Goal: Task Accomplishment & Management: Manage account settings

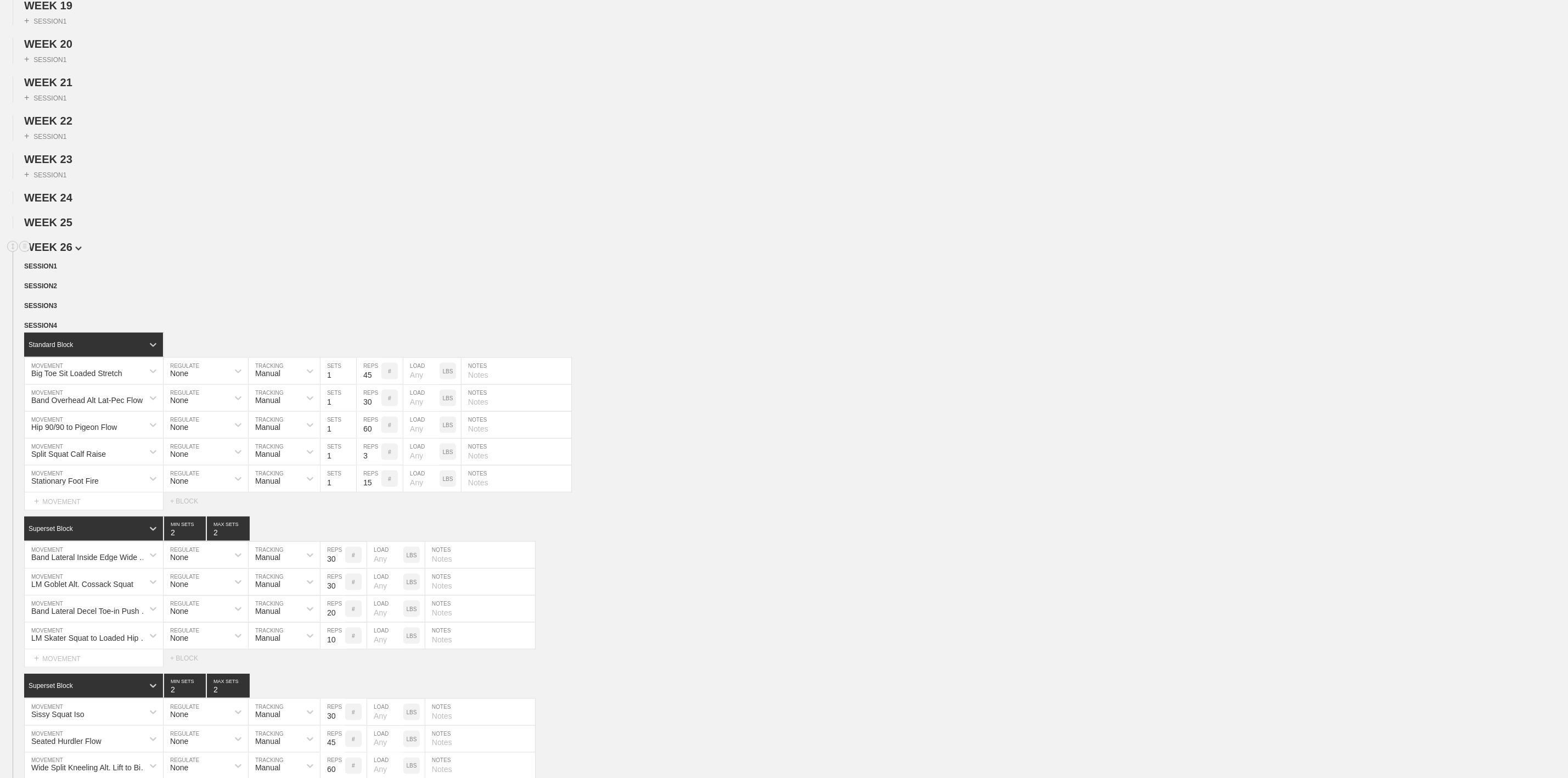
scroll to position [823, 0]
click at [460, 141] on div "+ SESSION 1" at bounding box center [784, 134] width 1568 height 14
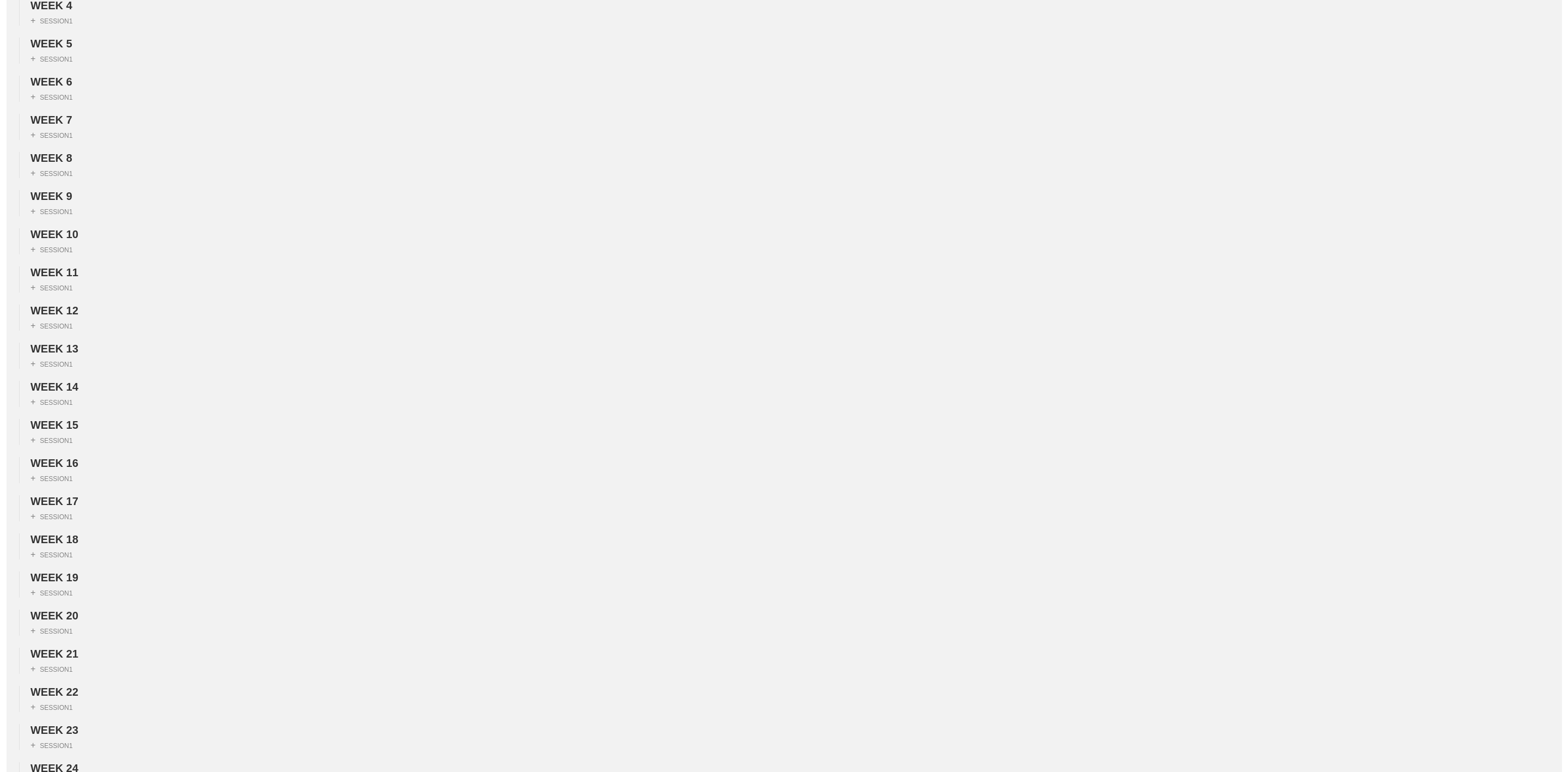
scroll to position [0, 0]
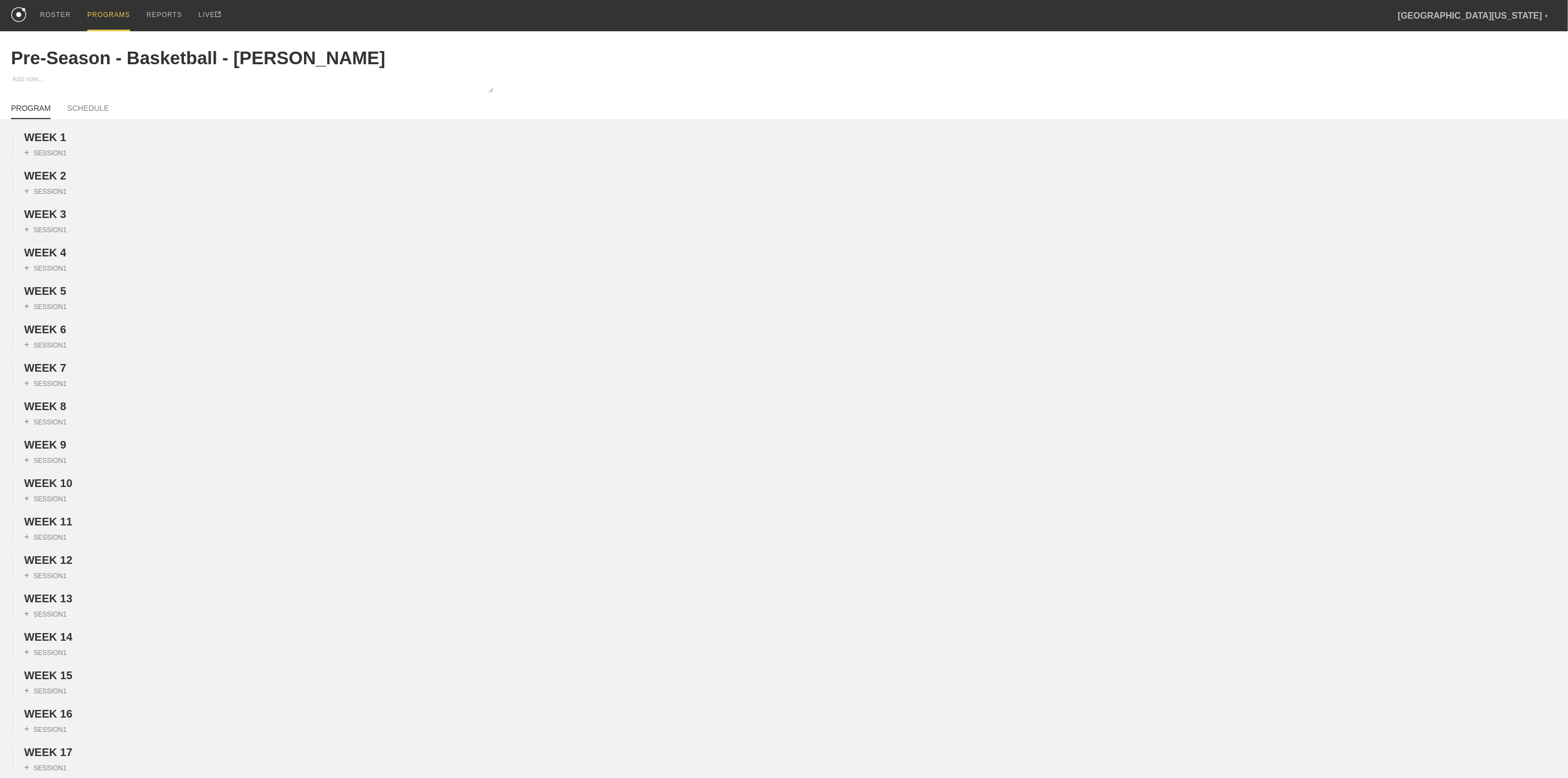
drag, startPoint x: 42, startPoint y: 12, endPoint x: 32, endPoint y: 20, distance: 12.8
click at [42, 12] on div "ROSTER" at bounding box center [55, 14] width 31 height 30
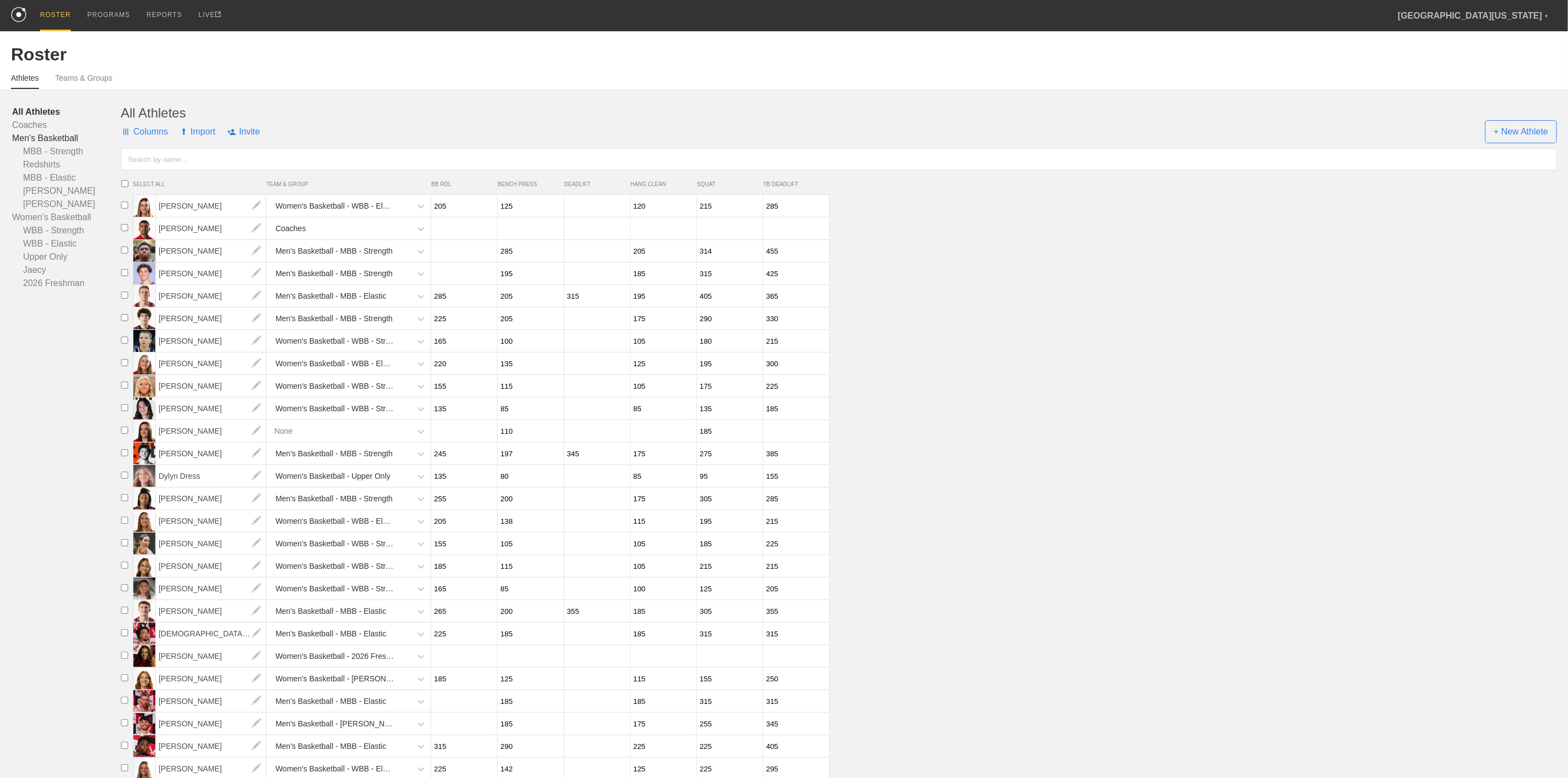
click at [46, 133] on link "Men's Basketball" at bounding box center [67, 138] width 109 height 13
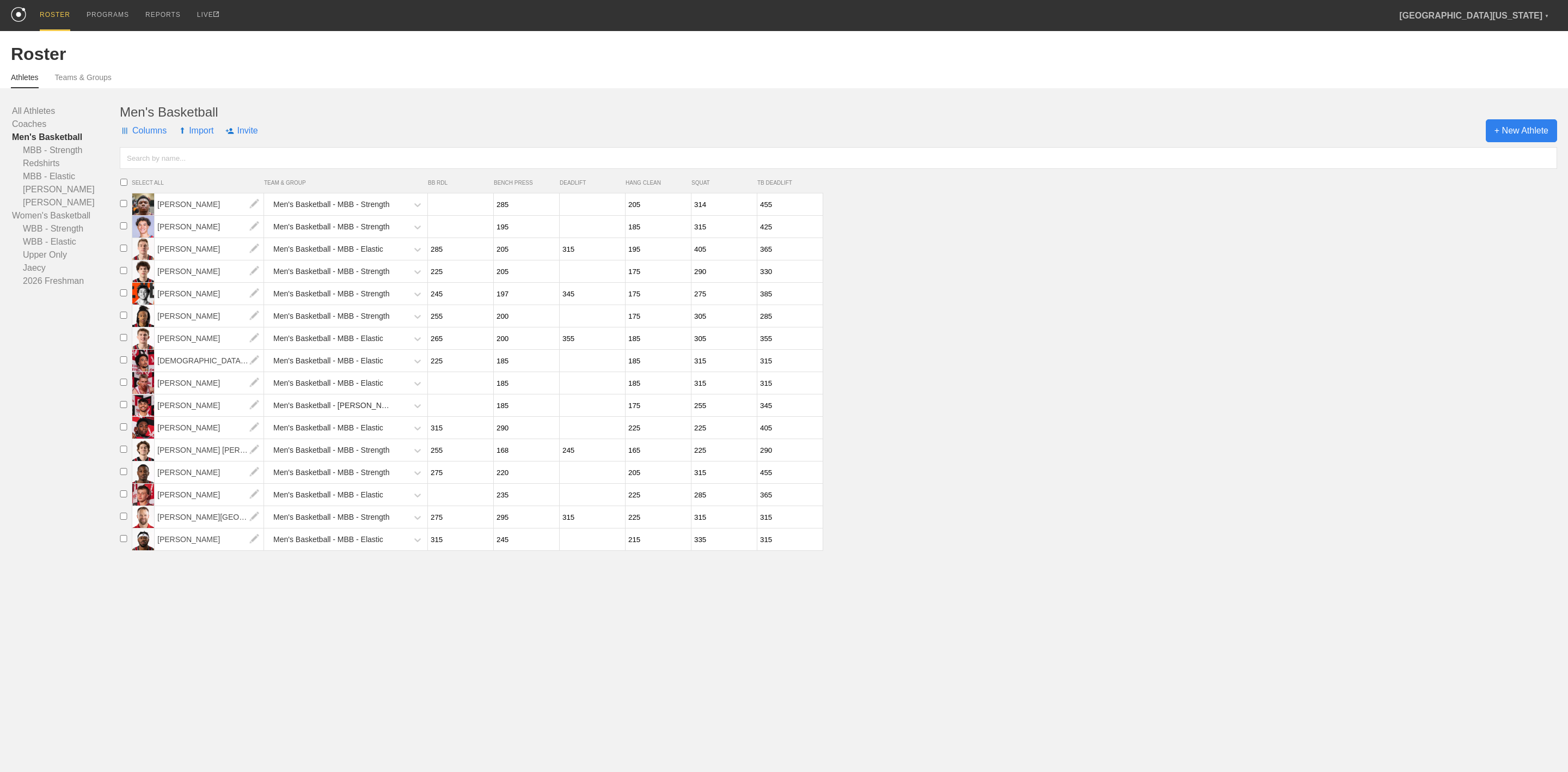
click at [1509, 129] on span "+ New Athlete" at bounding box center [1521, 131] width 72 height 23
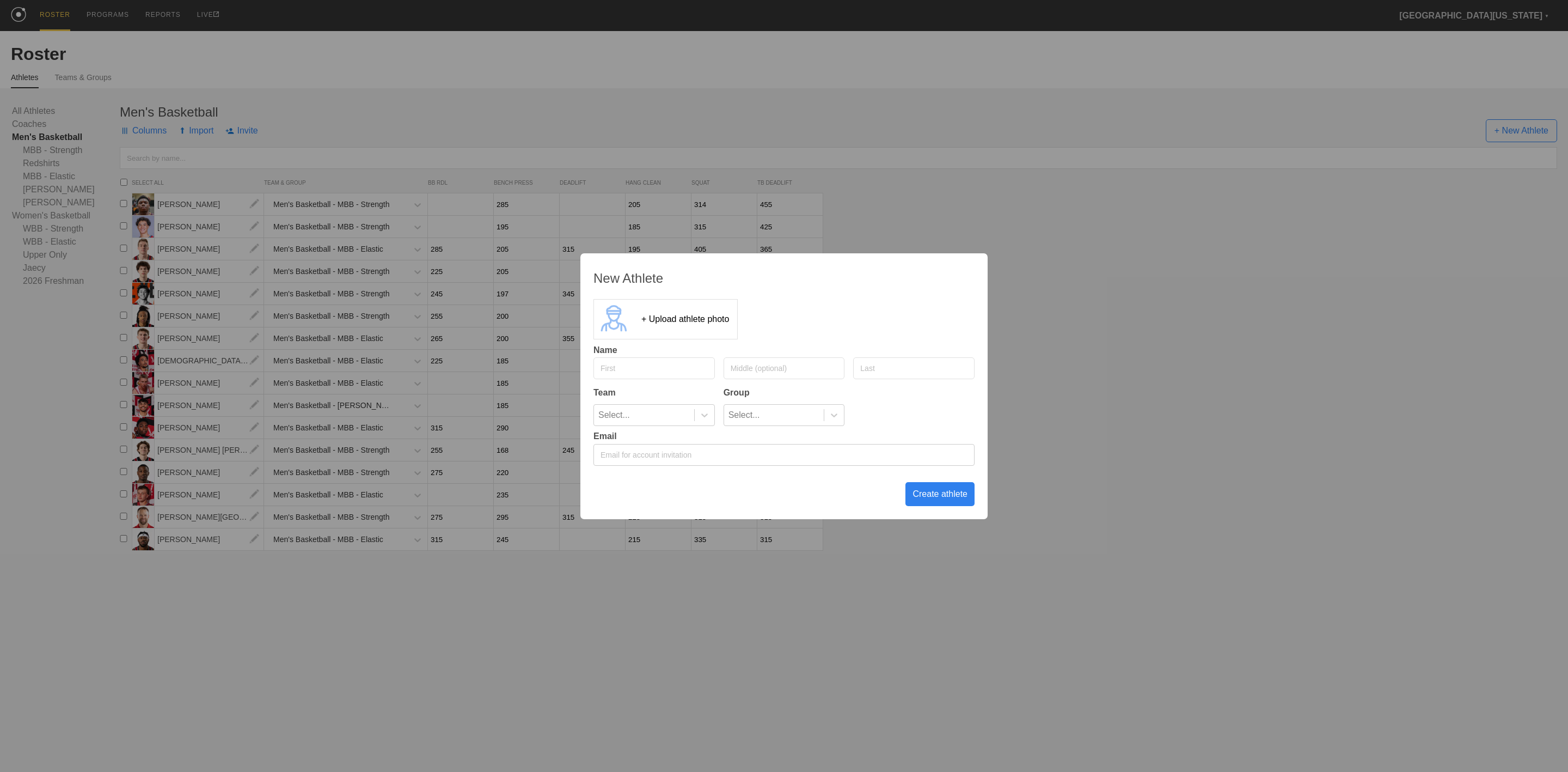
drag, startPoint x: 662, startPoint y: 368, endPoint x: 656, endPoint y: 359, distance: 10.8
click at [661, 368] on input "text" at bounding box center [654, 368] width 121 height 22
type input "[PERSON_NAME]"
click at [662, 417] on div "Select..." at bounding box center [644, 415] width 100 height 20
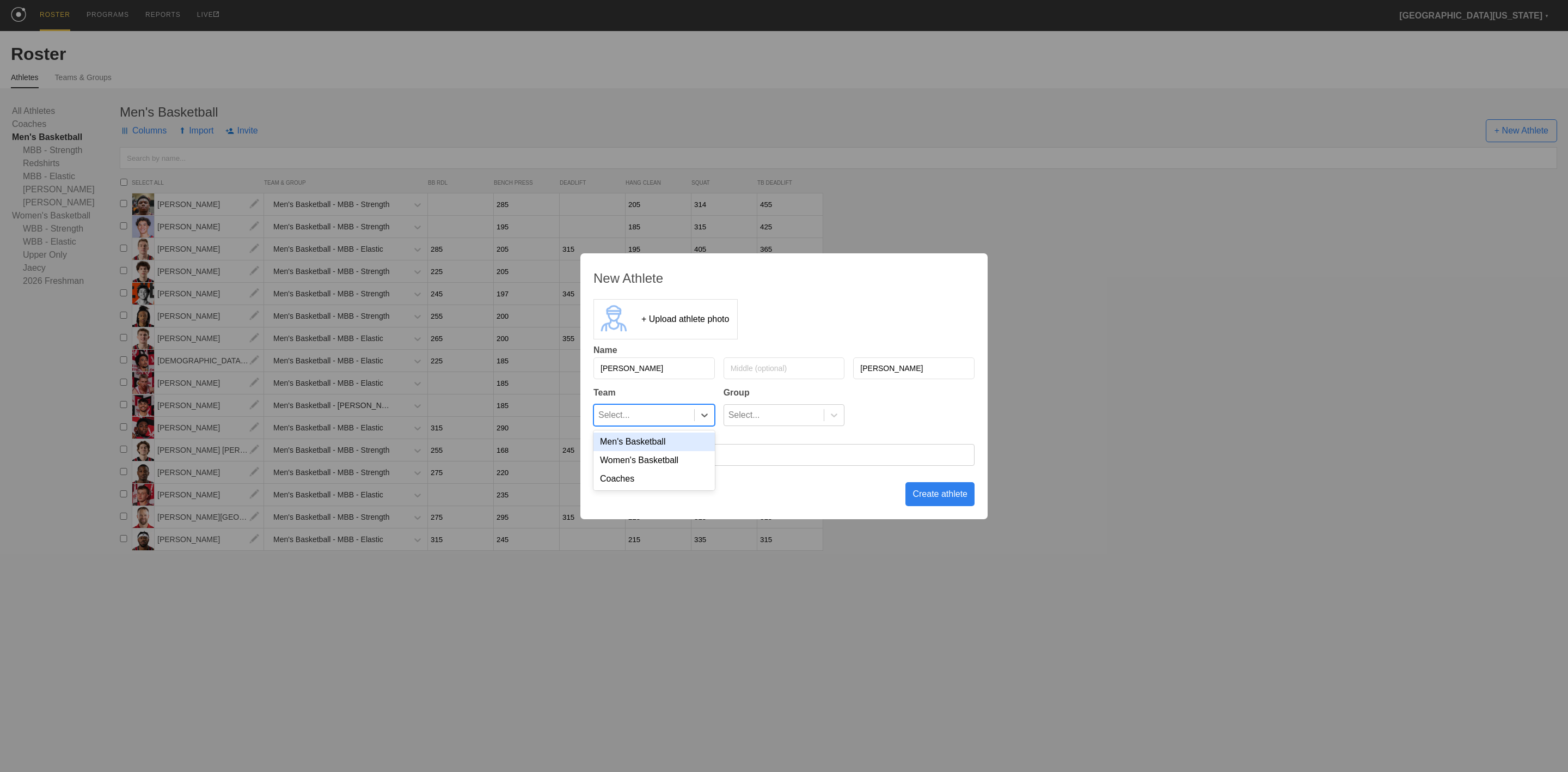
click at [648, 443] on div "Men's Basketball" at bounding box center [654, 441] width 121 height 18
click at [779, 414] on div "Select..." at bounding box center [774, 415] width 100 height 20
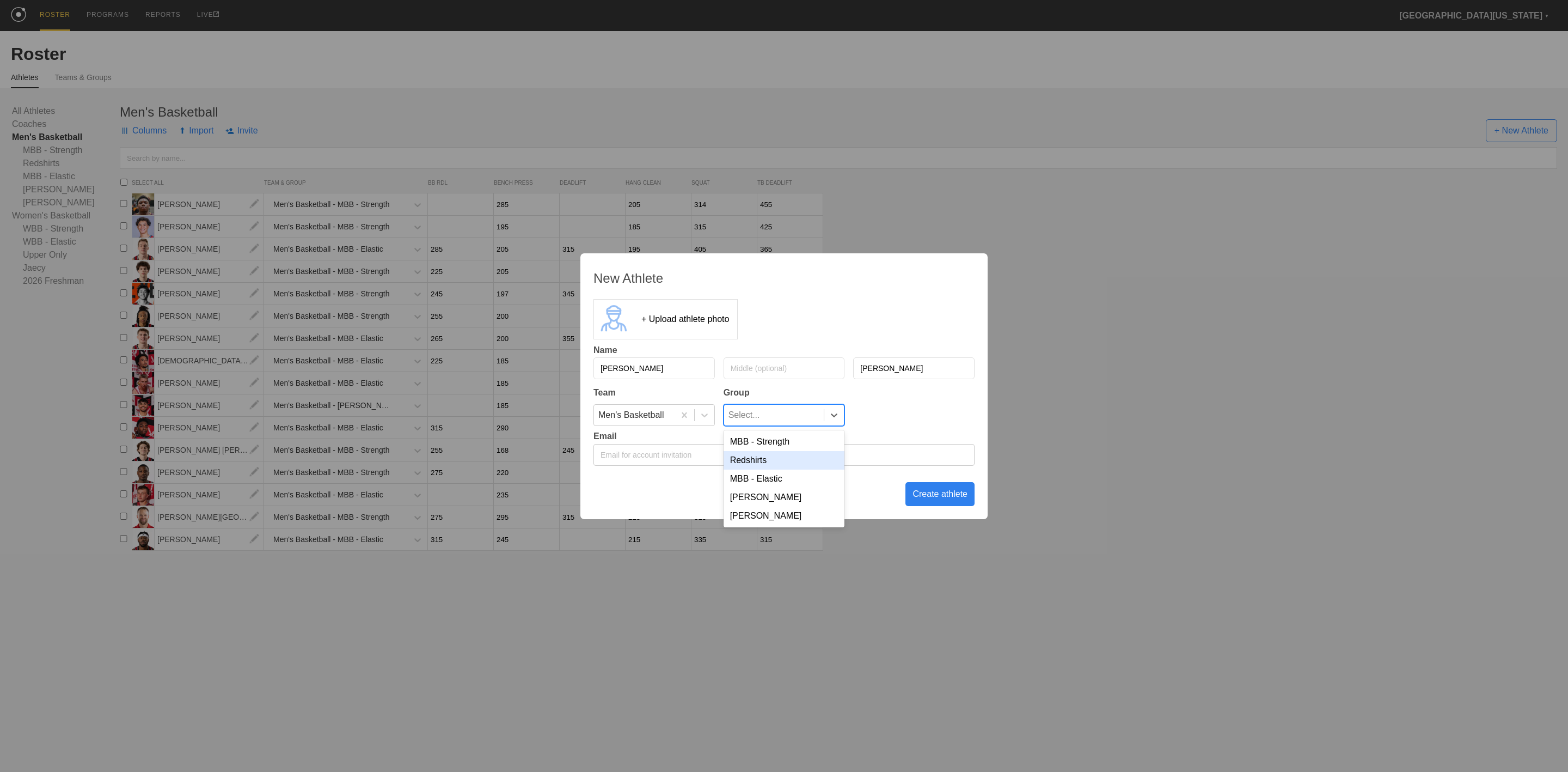
click at [758, 462] on div "Redshirts" at bounding box center [784, 460] width 121 height 18
click at [951, 499] on div "Create athlete" at bounding box center [939, 494] width 69 height 24
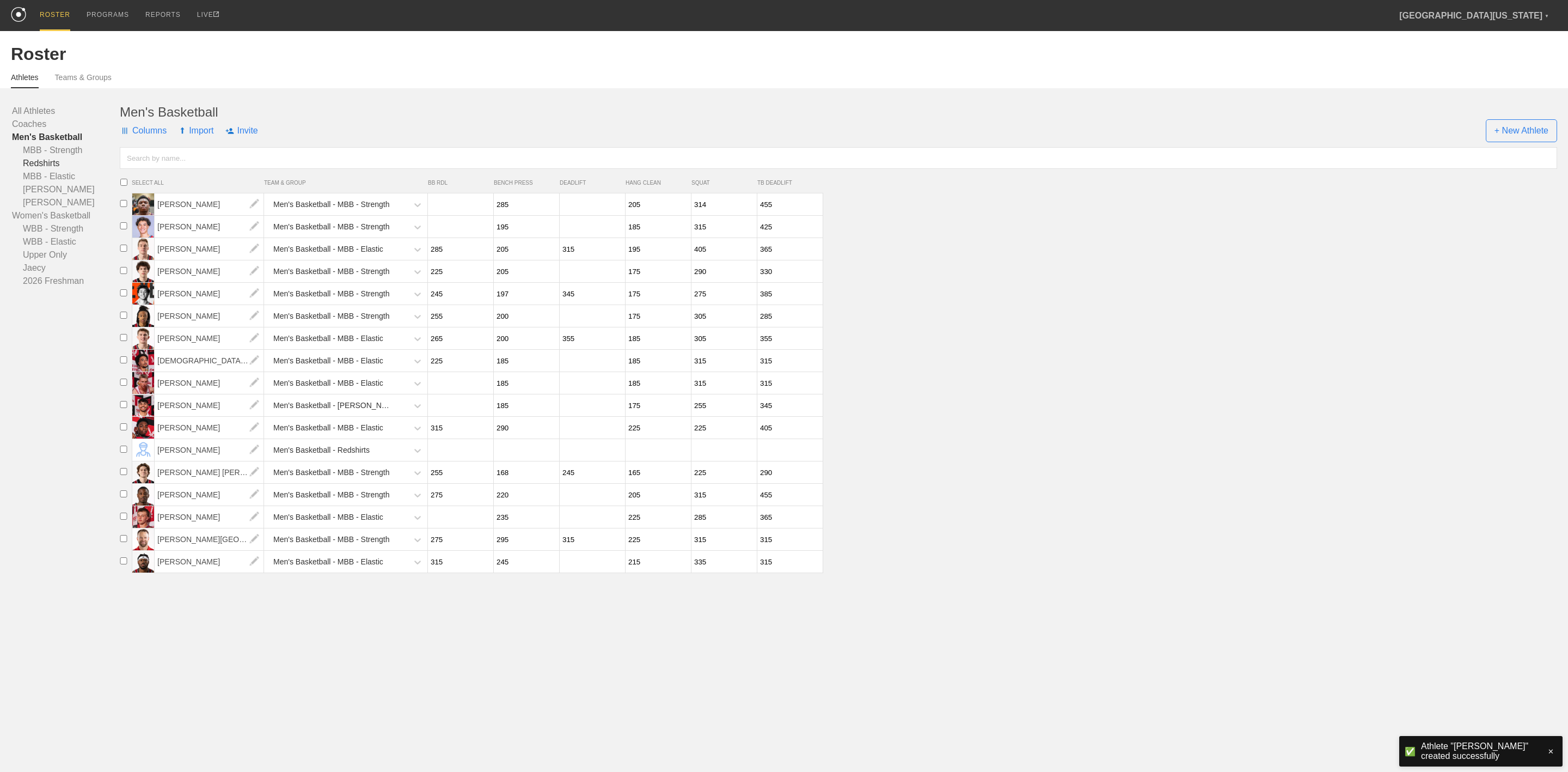
click at [51, 166] on link "Redshirts" at bounding box center [66, 163] width 108 height 13
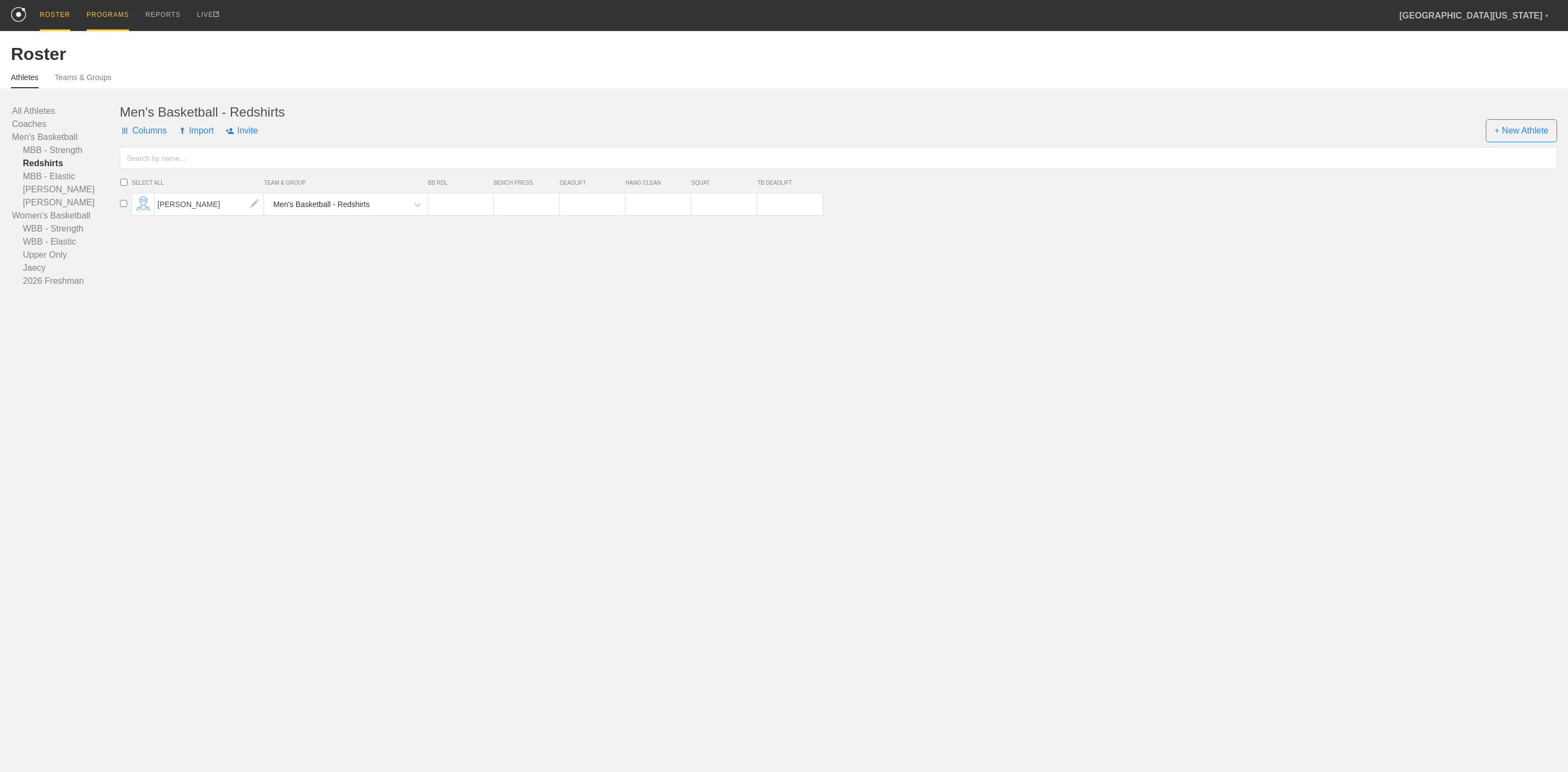
click at [104, 10] on div "PROGRAMS" at bounding box center [108, 16] width 42 height 31
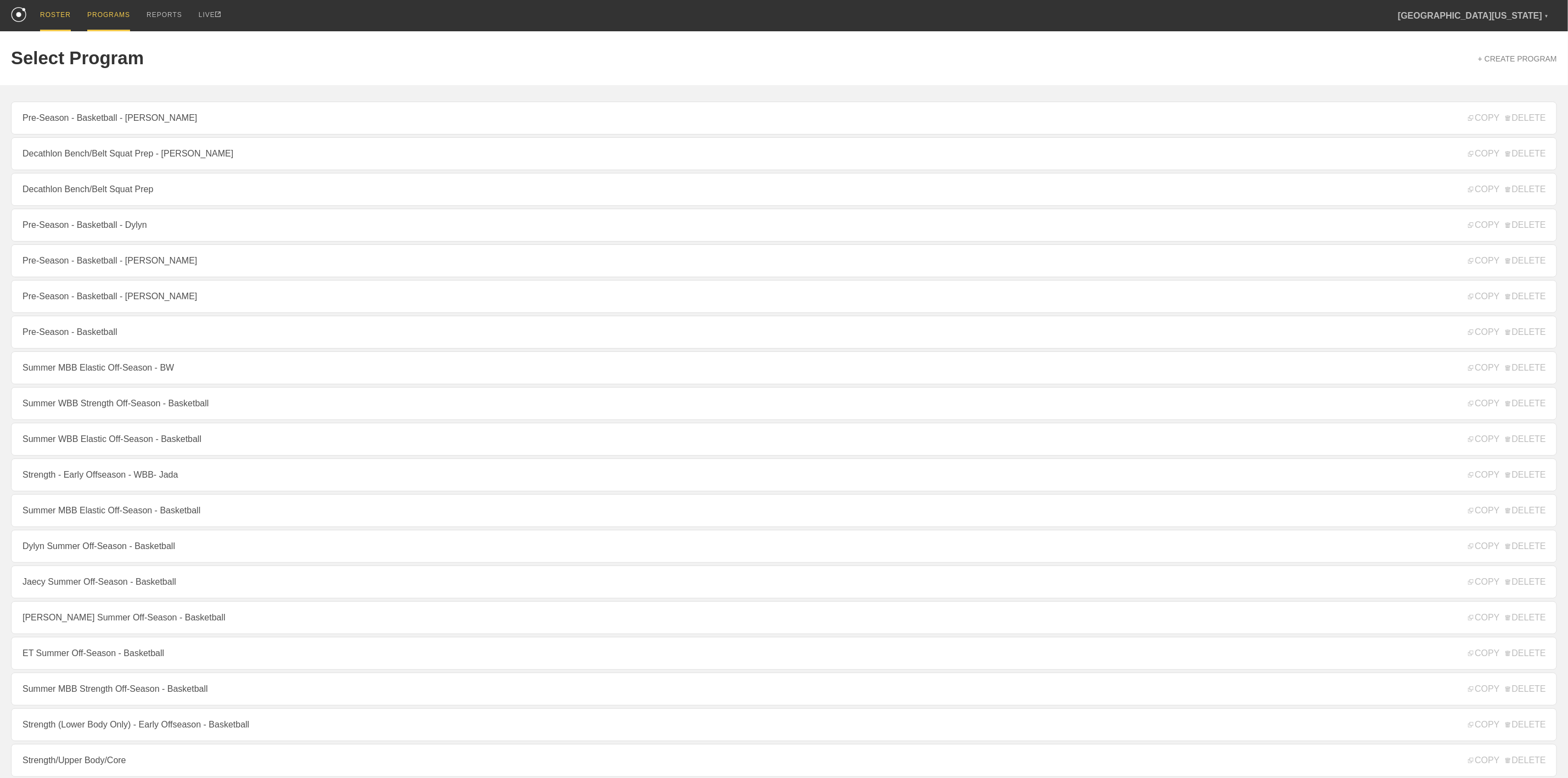
click at [47, 10] on div "ROSTER" at bounding box center [55, 16] width 31 height 32
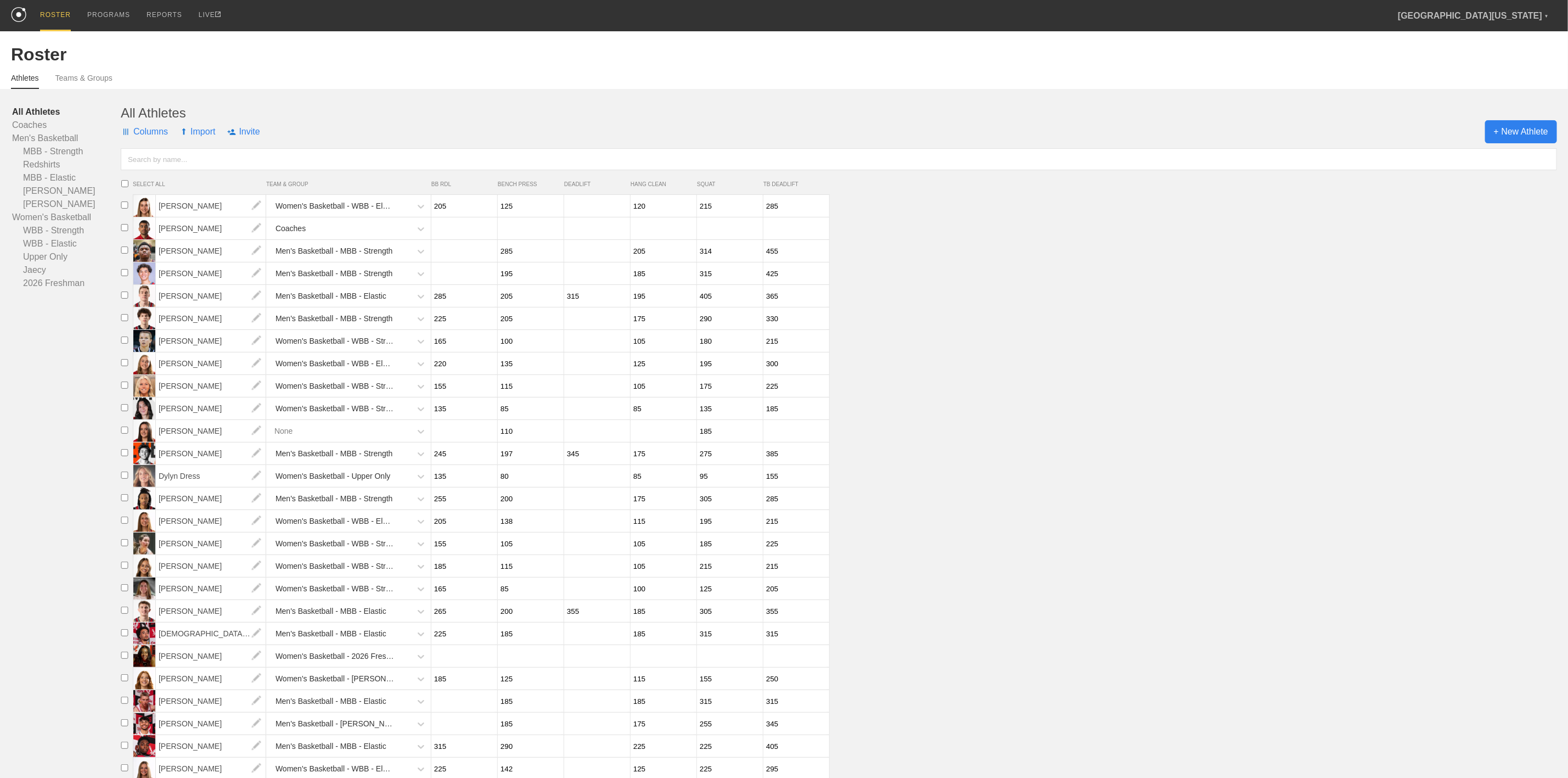
click at [1519, 131] on span "+ New Athlete" at bounding box center [1521, 132] width 72 height 23
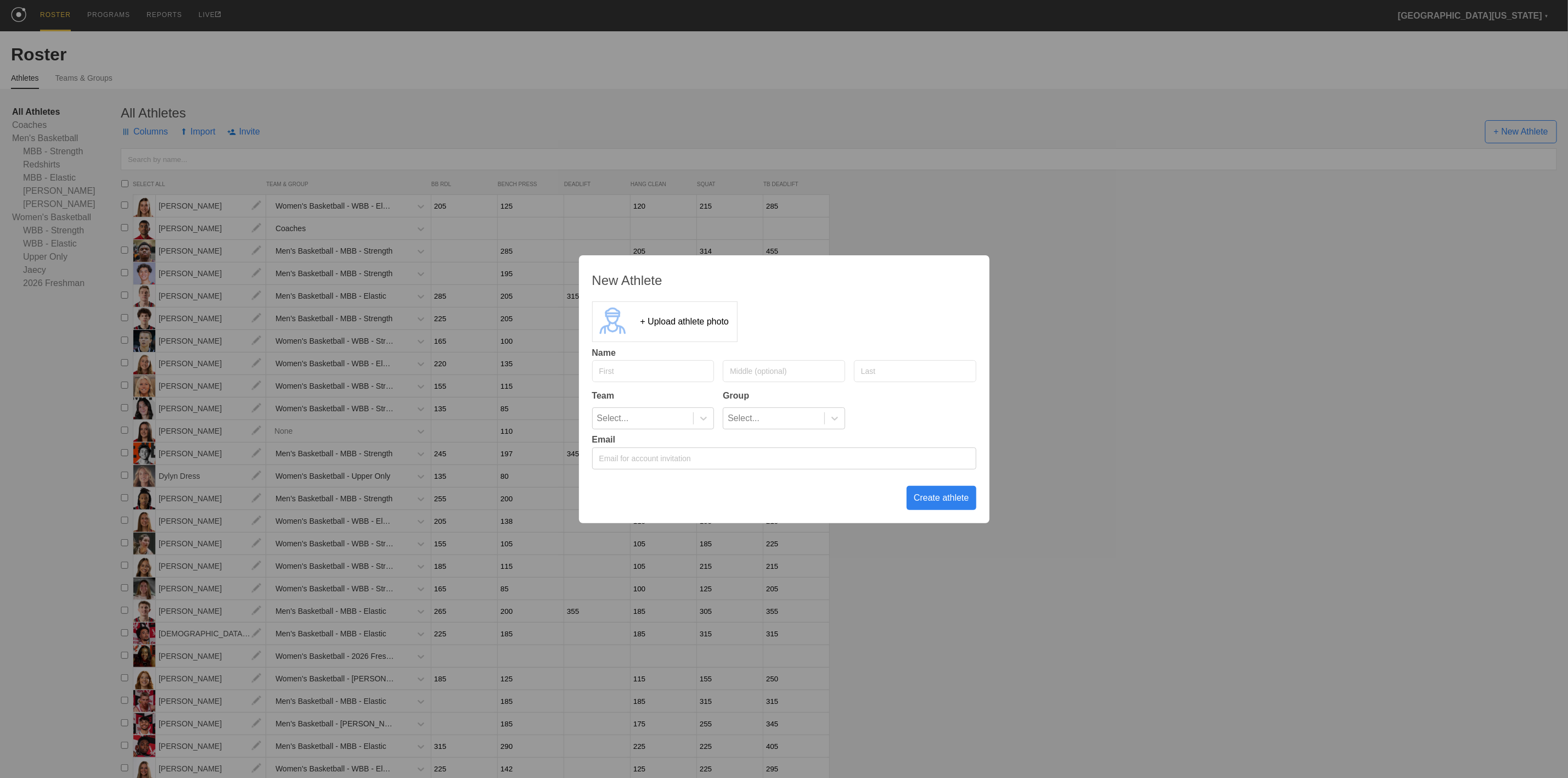
click at [620, 372] on input "text" at bounding box center [653, 371] width 122 height 22
type input "[PERSON_NAME]"
click at [1158, 329] on div "New Athlete + Upload athlete photo Name [PERSON_NAME] Team Group Select... Sele…" at bounding box center [784, 389] width 1568 height 778
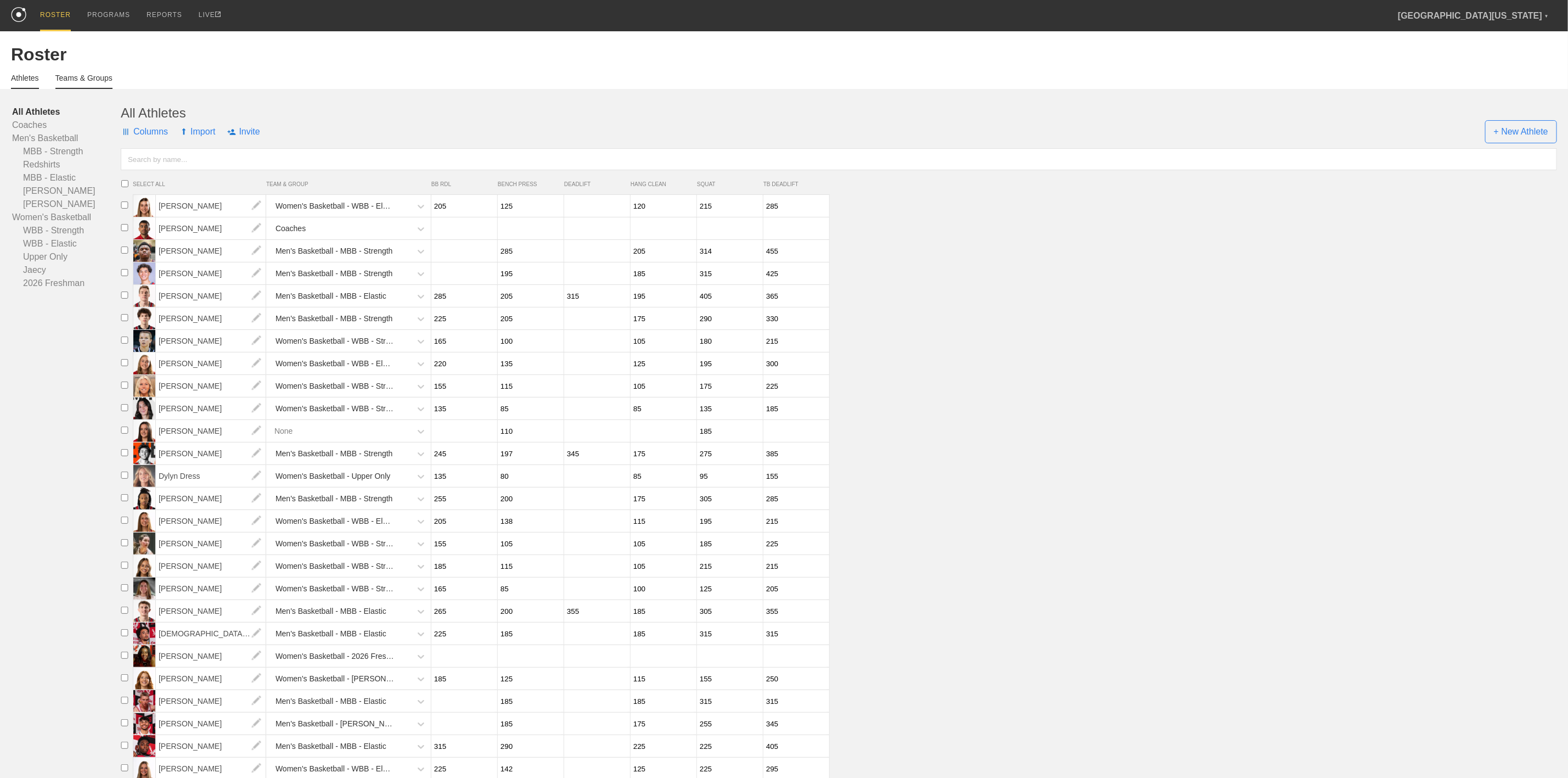
click at [93, 78] on link "Teams & Groups" at bounding box center [84, 81] width 57 height 15
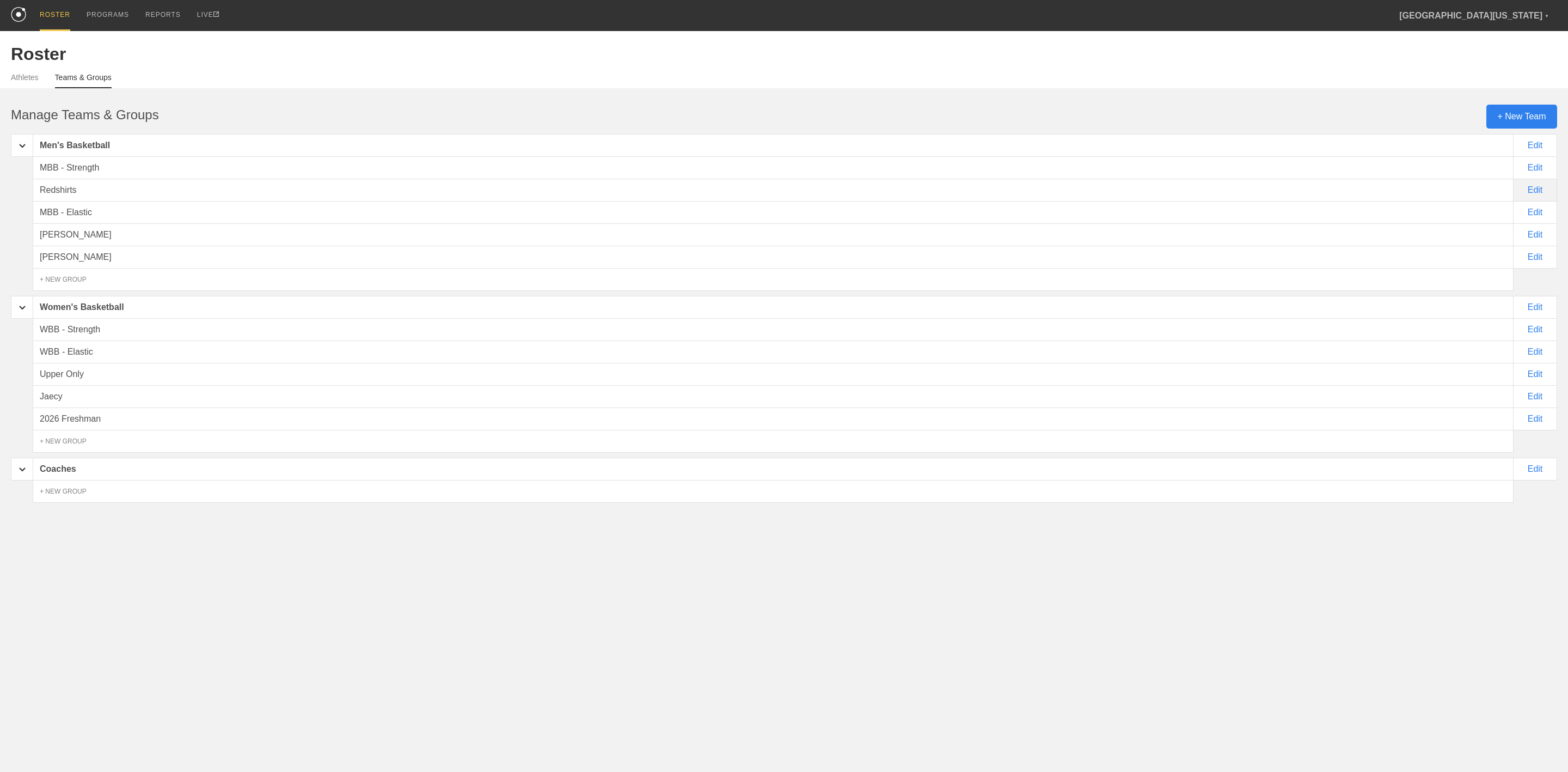
click at [1533, 190] on div "Edit" at bounding box center [1535, 190] width 44 height 23
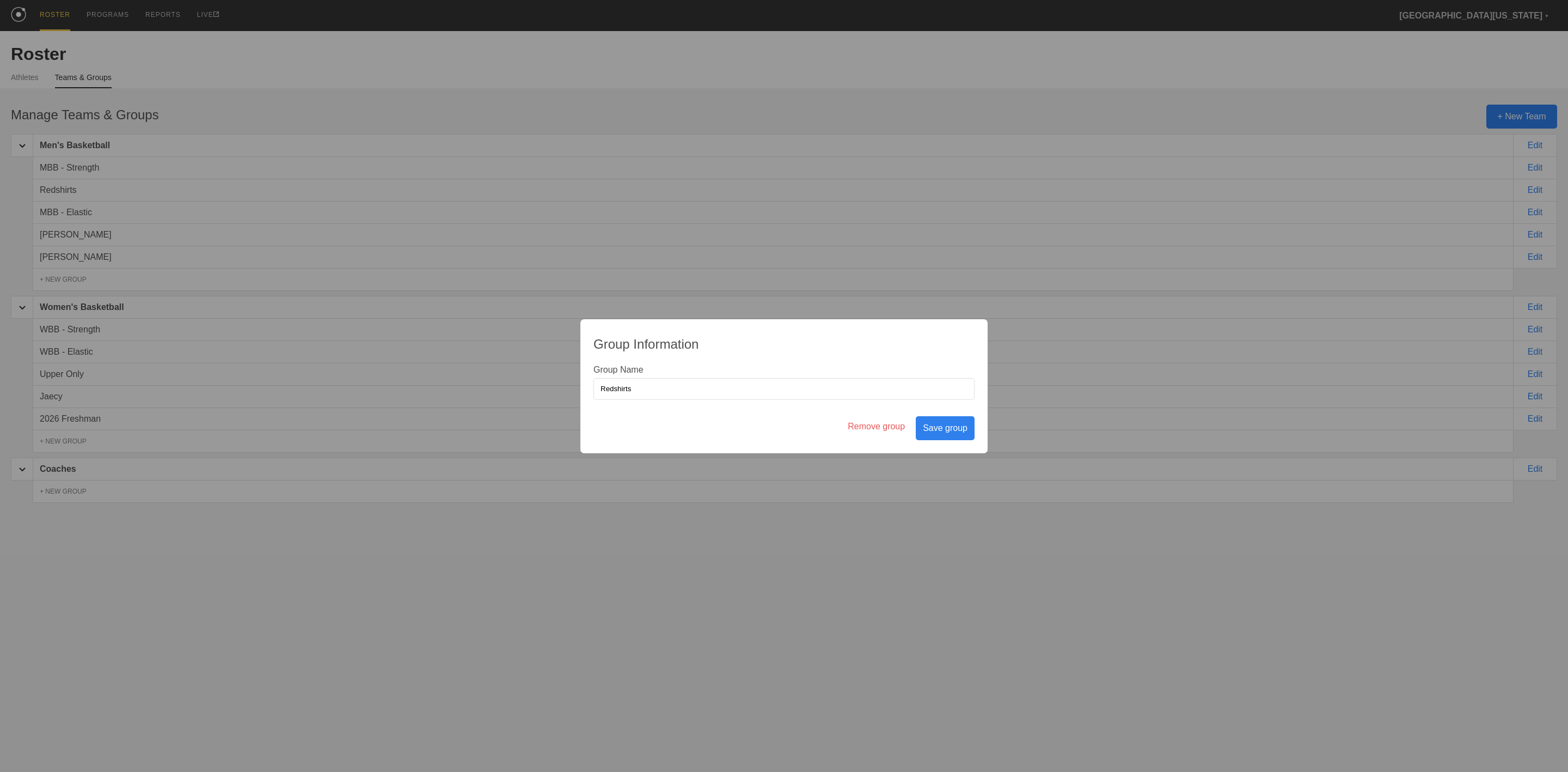
click at [667, 388] on input "Redshirts" at bounding box center [783, 389] width 381 height 22
type input "2026 Freshman"
click at [952, 425] on div "Save group" at bounding box center [945, 428] width 59 height 24
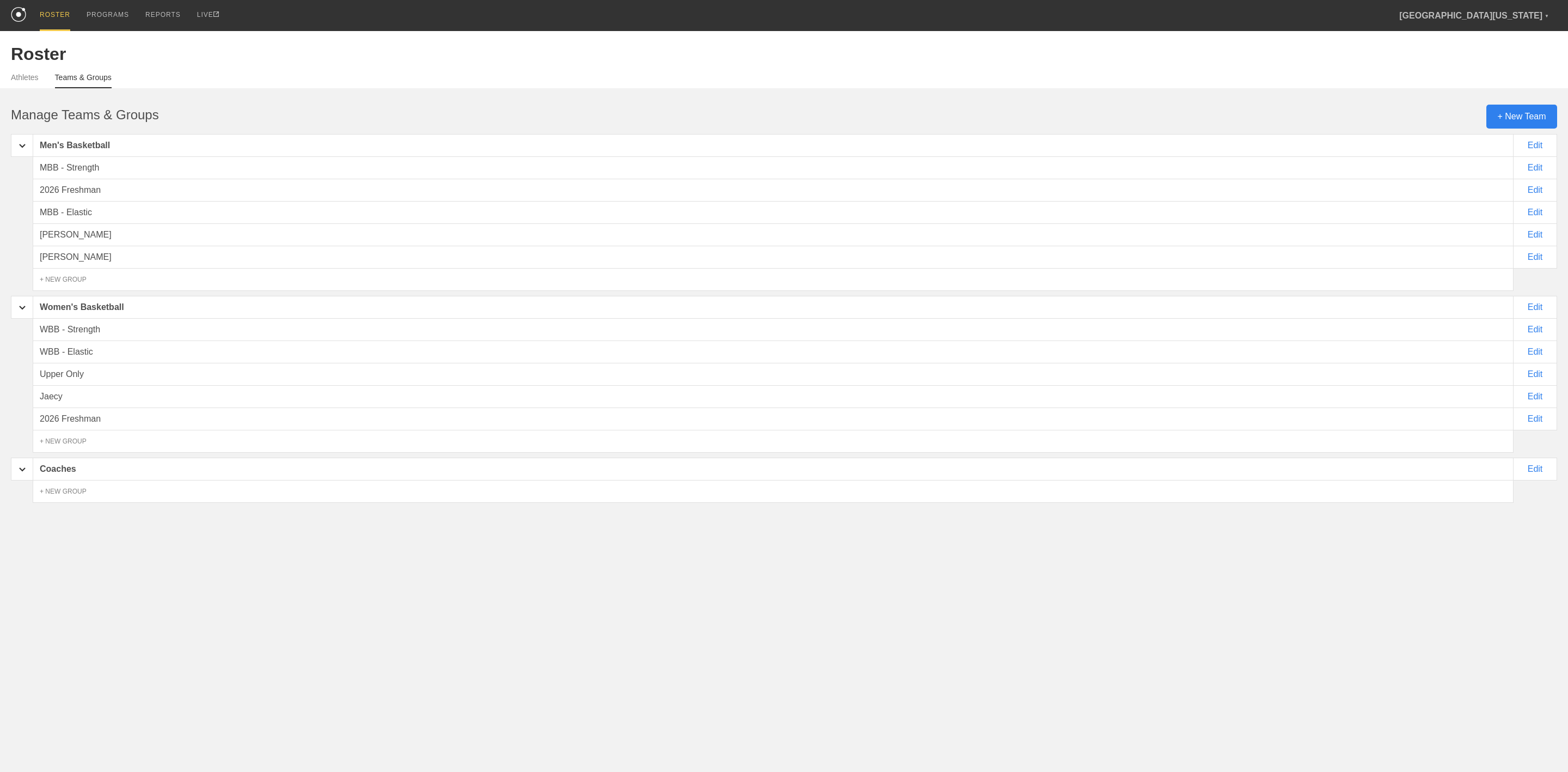
drag, startPoint x: 665, startPoint y: 625, endPoint x: 709, endPoint y: 661, distance: 56.9
click at [663, 563] on html "ROSTER PROGRAMS REPORTS LIVE [GEOGRAPHIC_DATA][US_STATE] ▼ [EMAIL_ADDRESS][DOMA…" at bounding box center [784, 281] width 1568 height 563
click at [23, 77] on link "Athletes" at bounding box center [25, 80] width 28 height 15
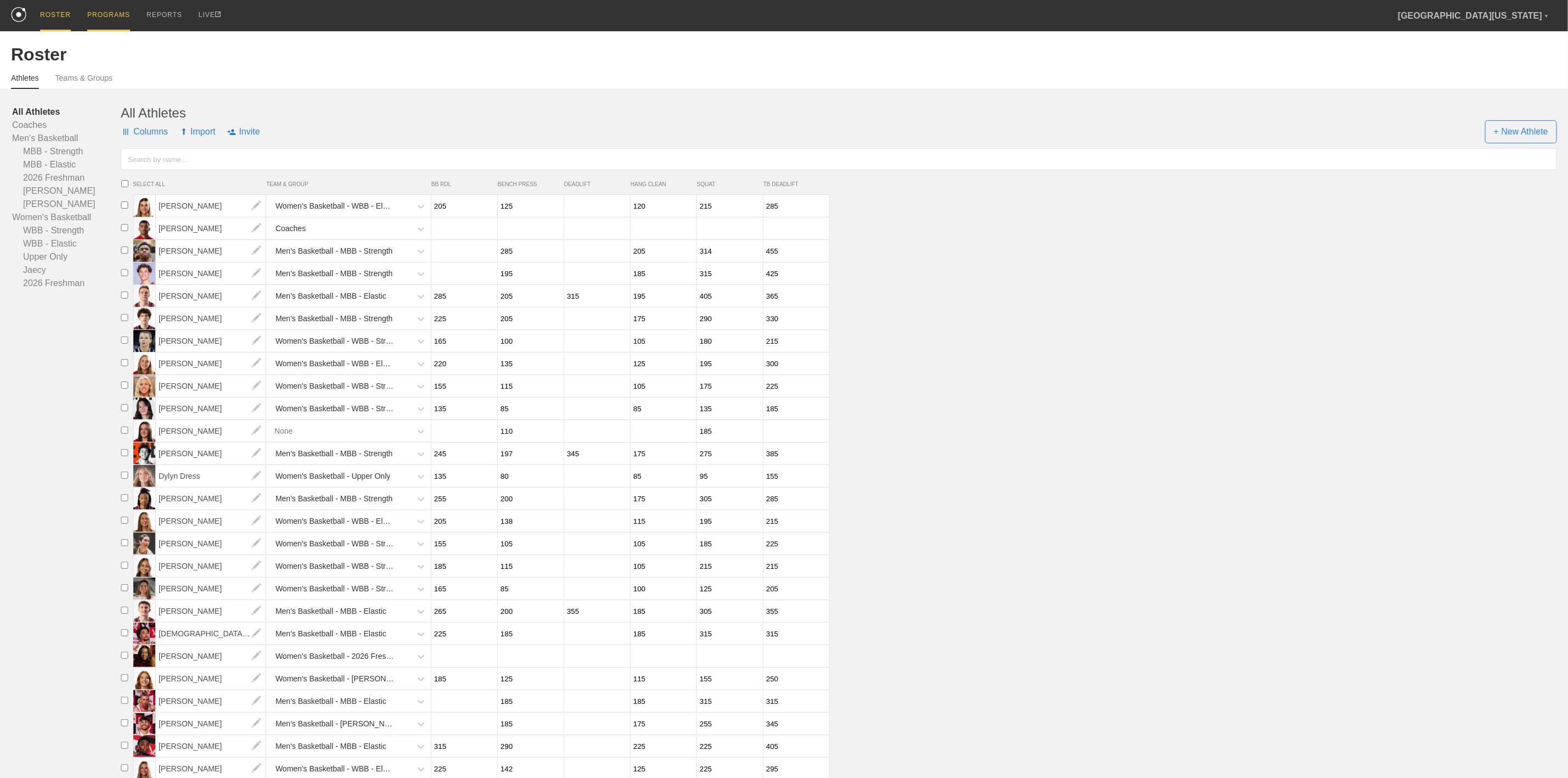
click at [91, 14] on div "PROGRAMS" at bounding box center [109, 16] width 43 height 32
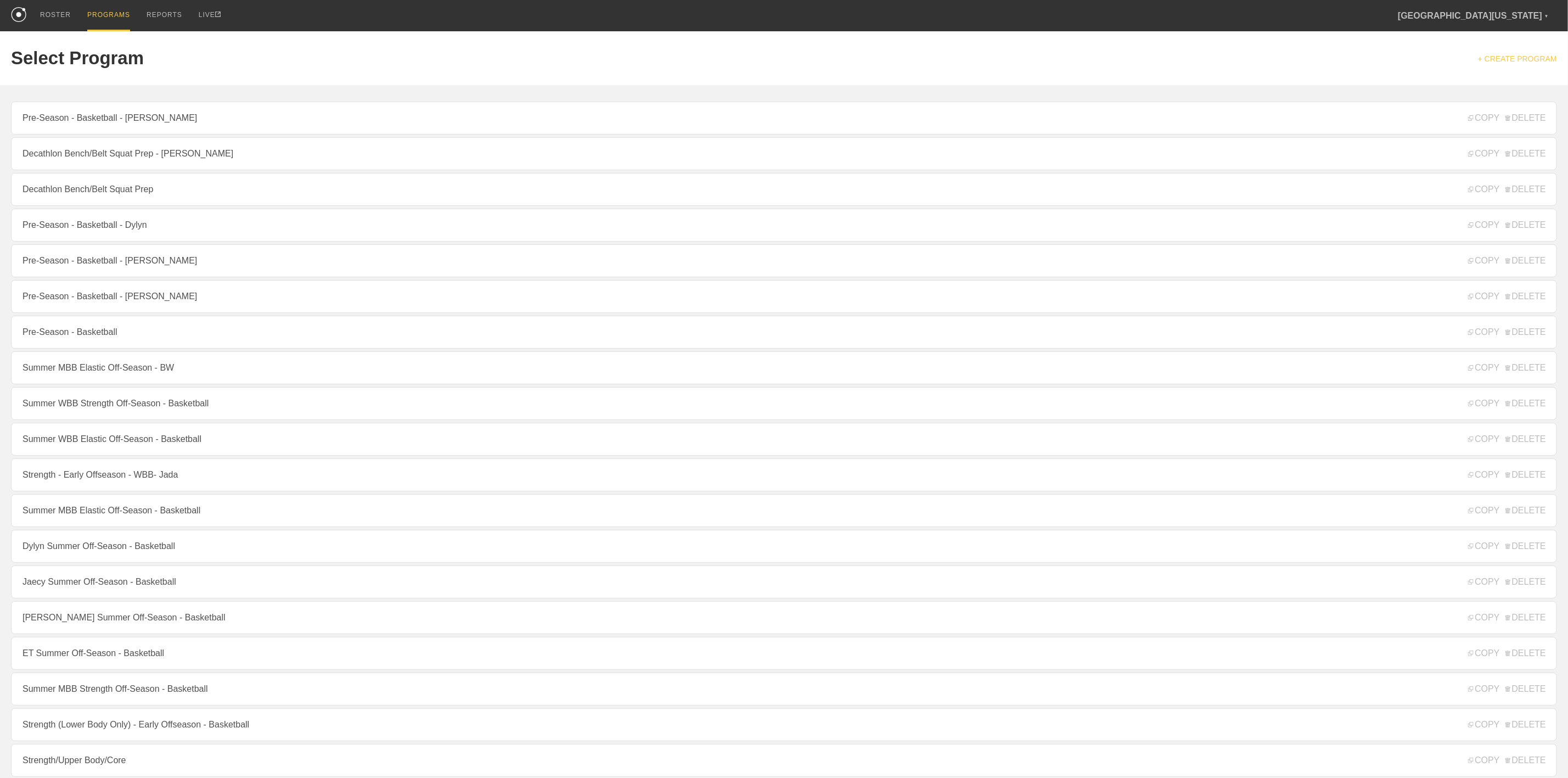
click at [1527, 54] on link "+ CREATE PROGRAM" at bounding box center [1517, 58] width 79 height 9
type textarea "x"
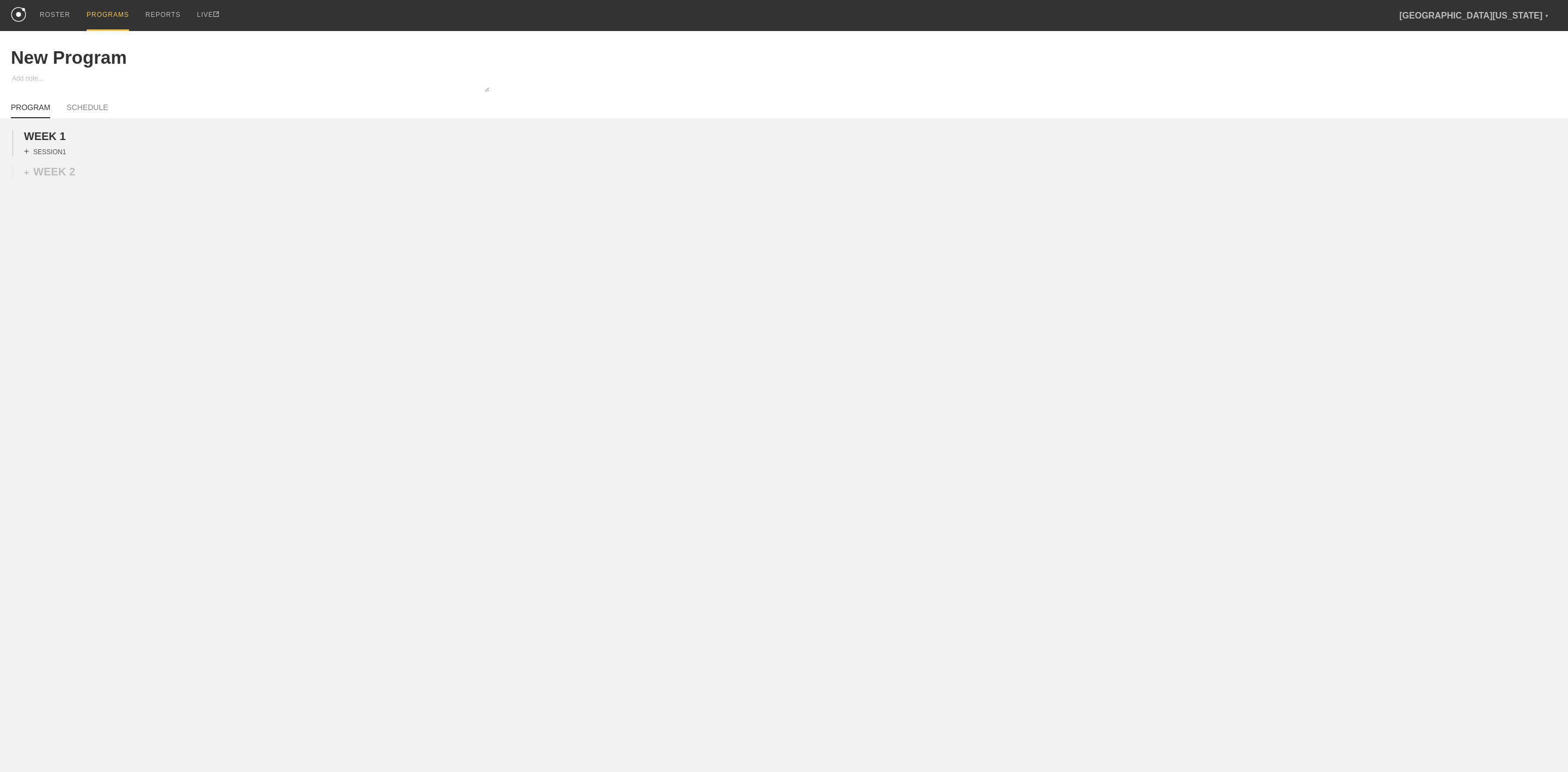
click at [38, 153] on div "+ SESSION 1" at bounding box center [44, 151] width 42 height 10
click at [63, 179] on div "+ BLOCK" at bounding box center [92, 171] width 137 height 18
click at [72, 220] on div "Superset Block" at bounding box center [92, 218] width 137 height 18
click at [66, 200] on div "+ MOVEMENT" at bounding box center [93, 196] width 138 height 18
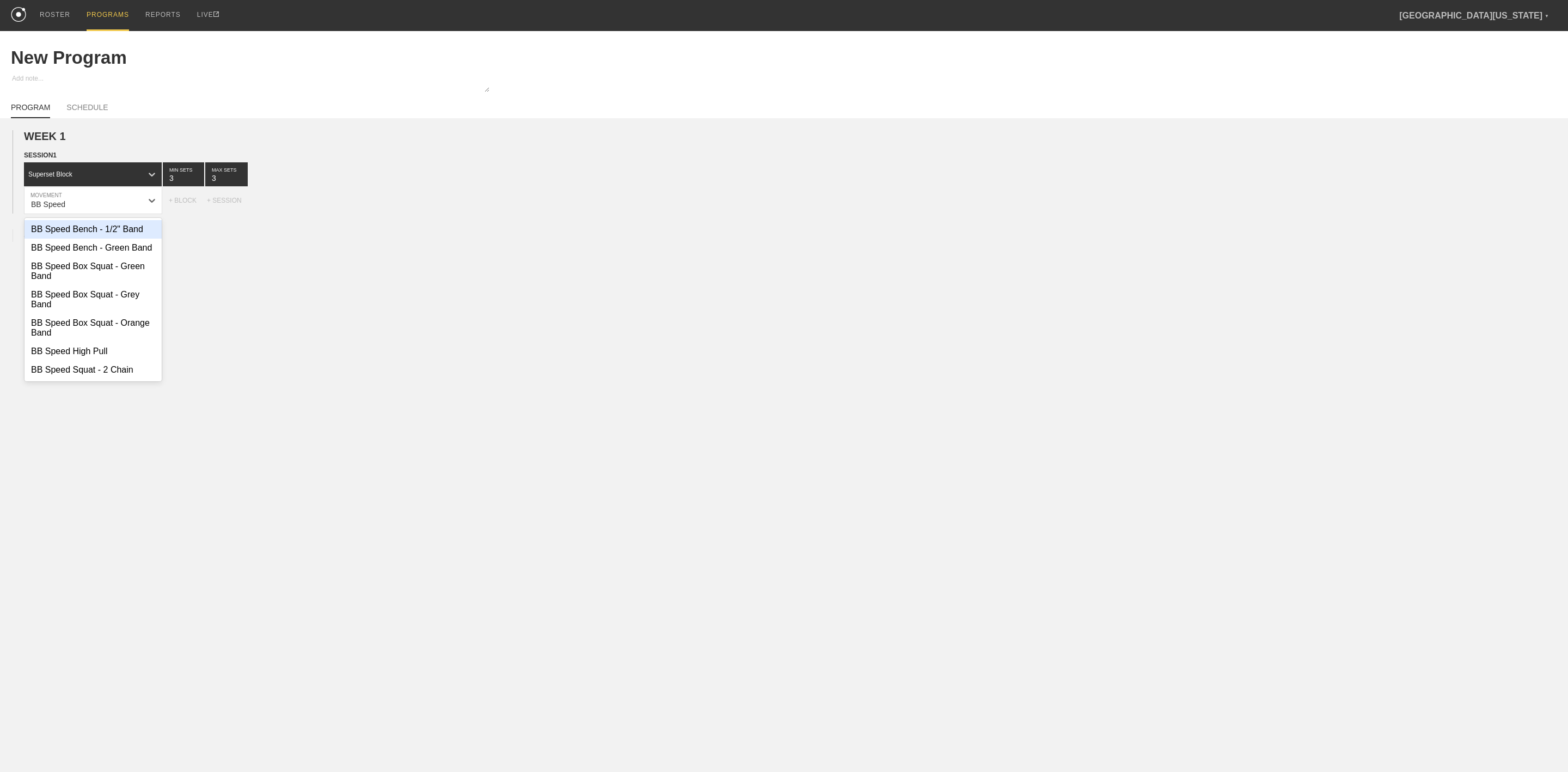
click at [84, 234] on div "BB Speed Bench - 1/2" Band" at bounding box center [93, 229] width 137 height 18
type input "BB Speed"
click at [231, 206] on icon at bounding box center [237, 201] width 11 height 11
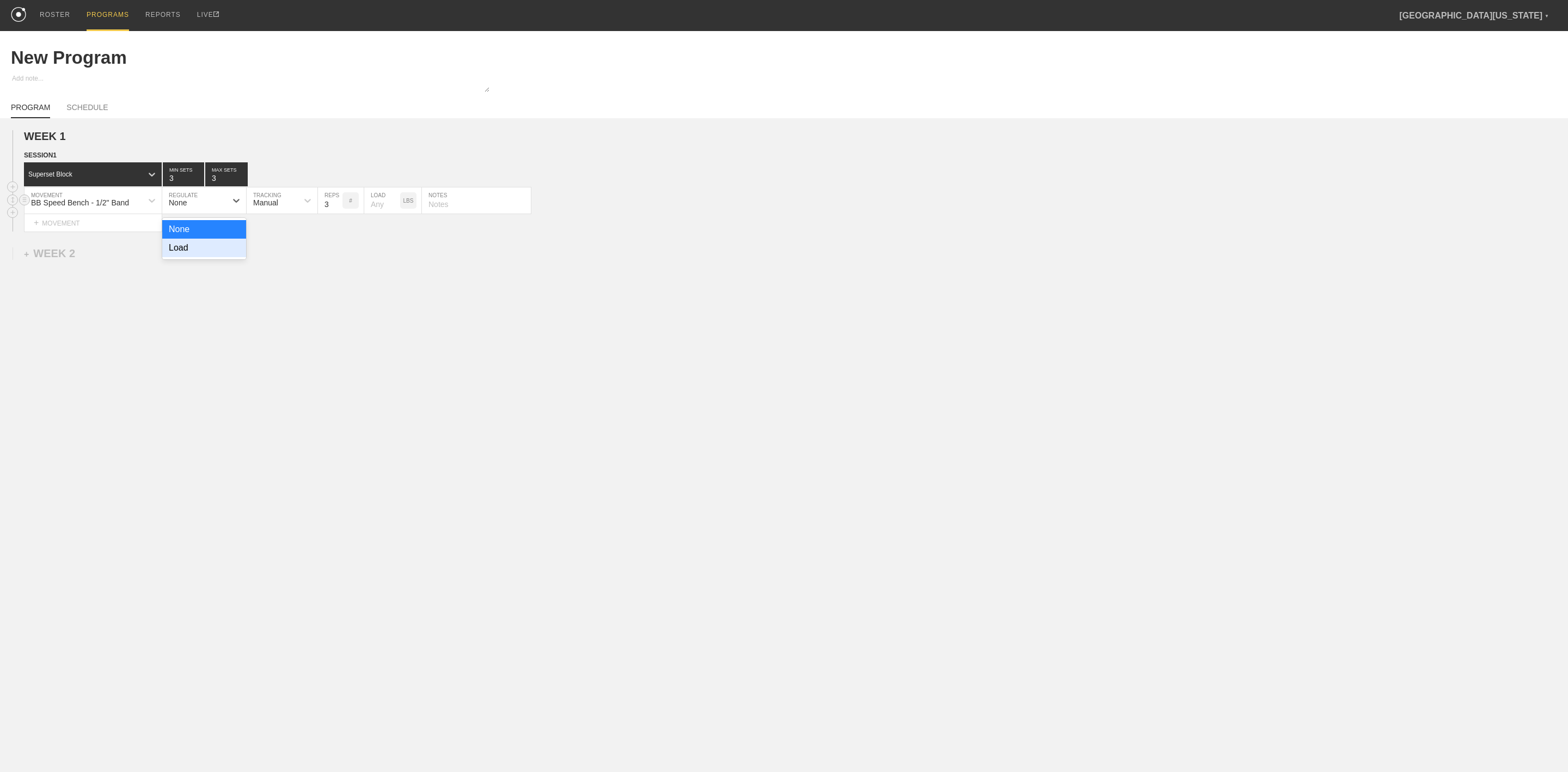
drag, startPoint x: 198, startPoint y: 254, endPoint x: 209, endPoint y: 239, distance: 18.6
click at [196, 254] on div "Load" at bounding box center [204, 248] width 84 height 18
click at [667, 204] on input "checkbox" at bounding box center [664, 205] width 41 height 15
checkbox input "true"
click at [319, 211] on input "number" at bounding box center [319, 201] width 52 height 26
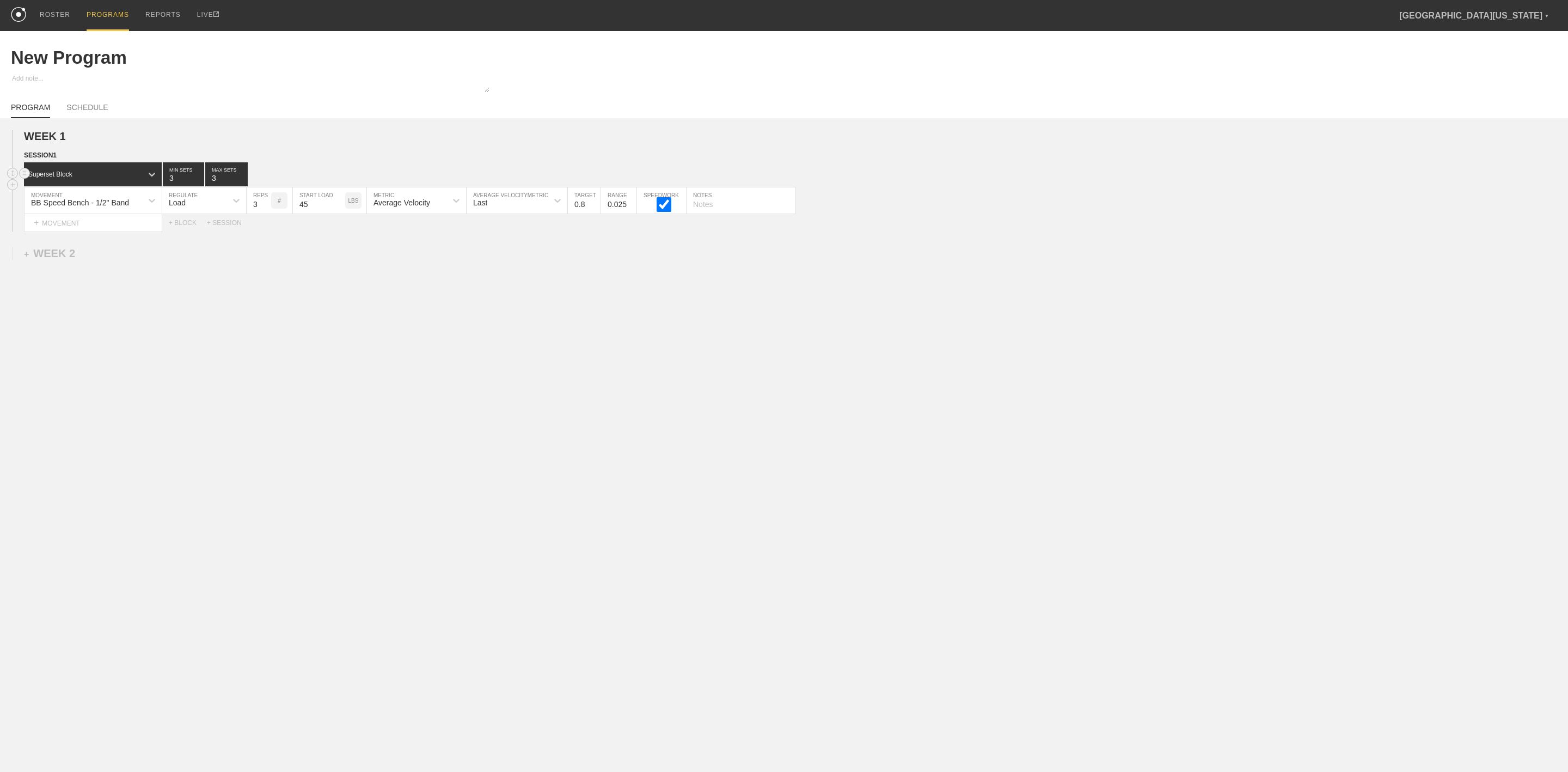
type input "45"
click at [525, 291] on div "WEEK 1 DUPLICATE DELETE SESSION 1 Superset Block 3 MIN SETS 3 MAX SETS DUPLICAT…" at bounding box center [784, 270] width 1568 height 305
type input "4"
click at [196, 178] on input "4" at bounding box center [183, 174] width 42 height 24
type input "4"
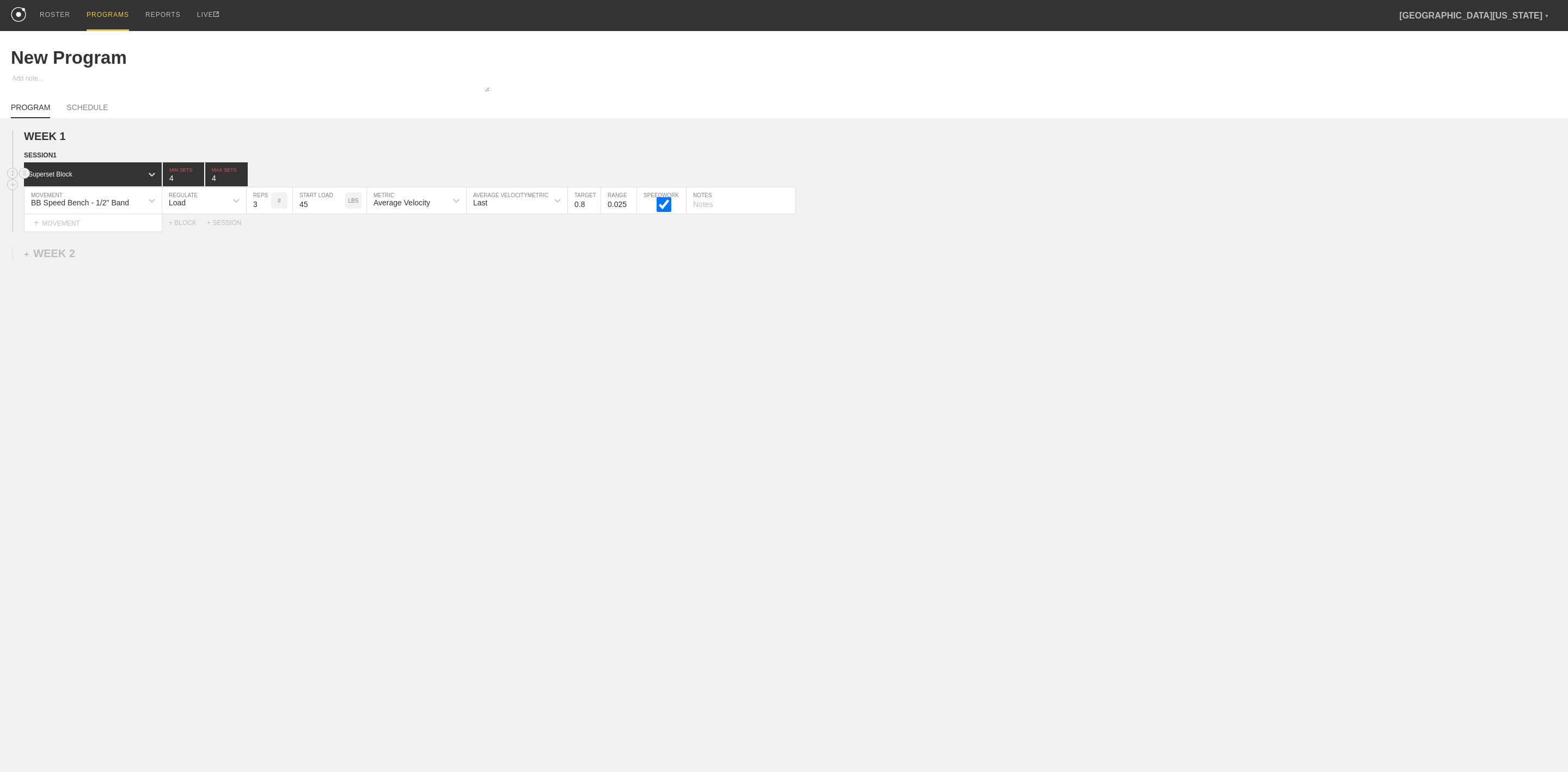
click at [243, 178] on input "4" at bounding box center [226, 174] width 42 height 24
click at [359, 377] on div "WEEK 1 DUPLICATE DELETE SESSION 1 Superset Block 4 MIN SETS 4 MAX SETS DUPLICAT…" at bounding box center [784, 270] width 1568 height 305
click at [80, 228] on div "+ MOVEMENT" at bounding box center [93, 223] width 138 height 18
type input "I"
click at [69, 340] on div "Force Plate IMTP" at bounding box center [93, 329] width 137 height 18
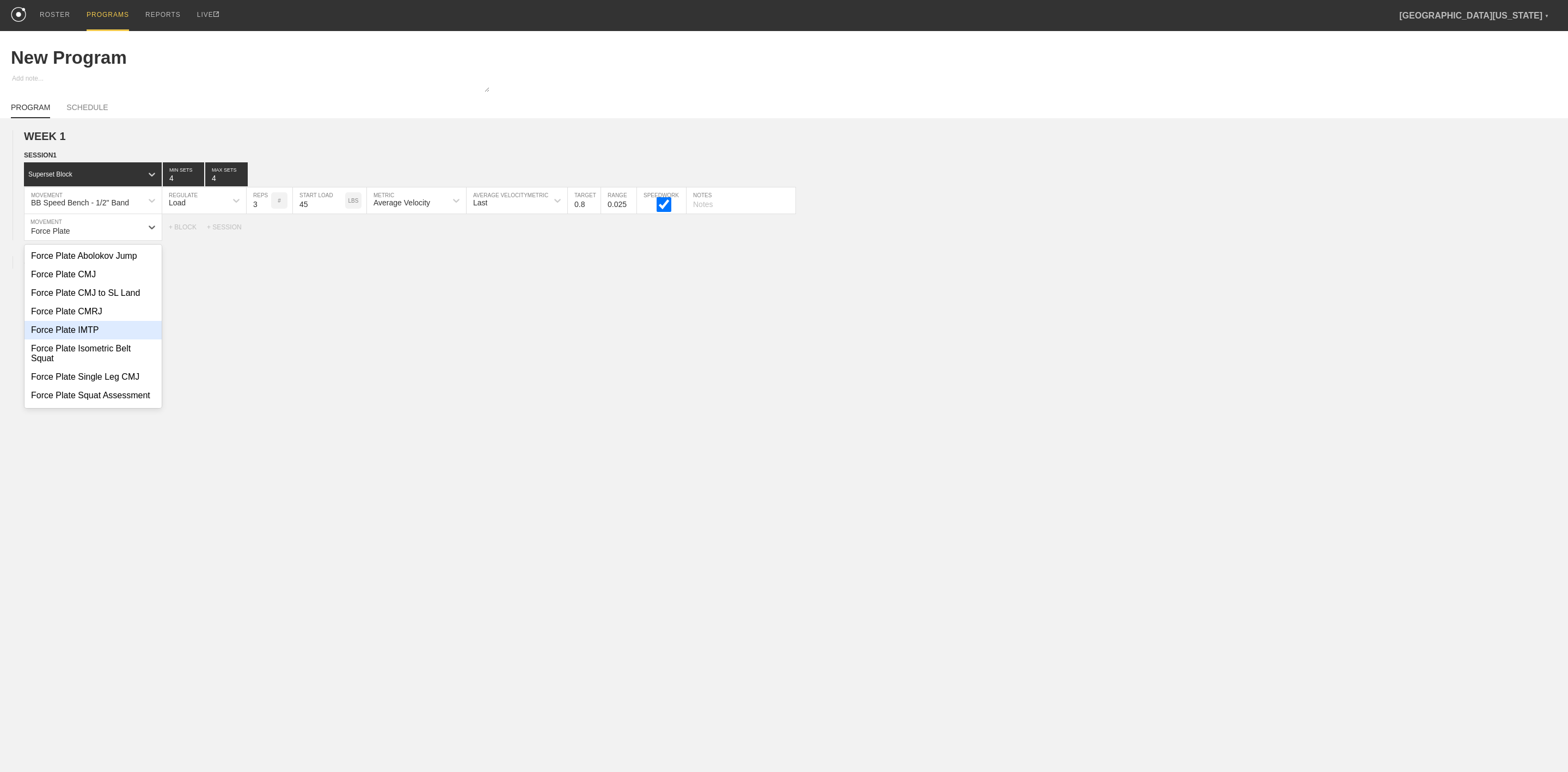
type input "Force Plate"
click at [329, 237] on input "3" at bounding box center [330, 227] width 25 height 26
type input "5"
click at [492, 322] on div "WEEK 1 DUPLICATE DELETE SESSION 1 Superset Block 4 MIN SETS 4 MAX SETS DUPLICAT…" at bounding box center [784, 284] width 1568 height 331
click at [80, 258] on div "+ MOVEMENT" at bounding box center [93, 250] width 138 height 18
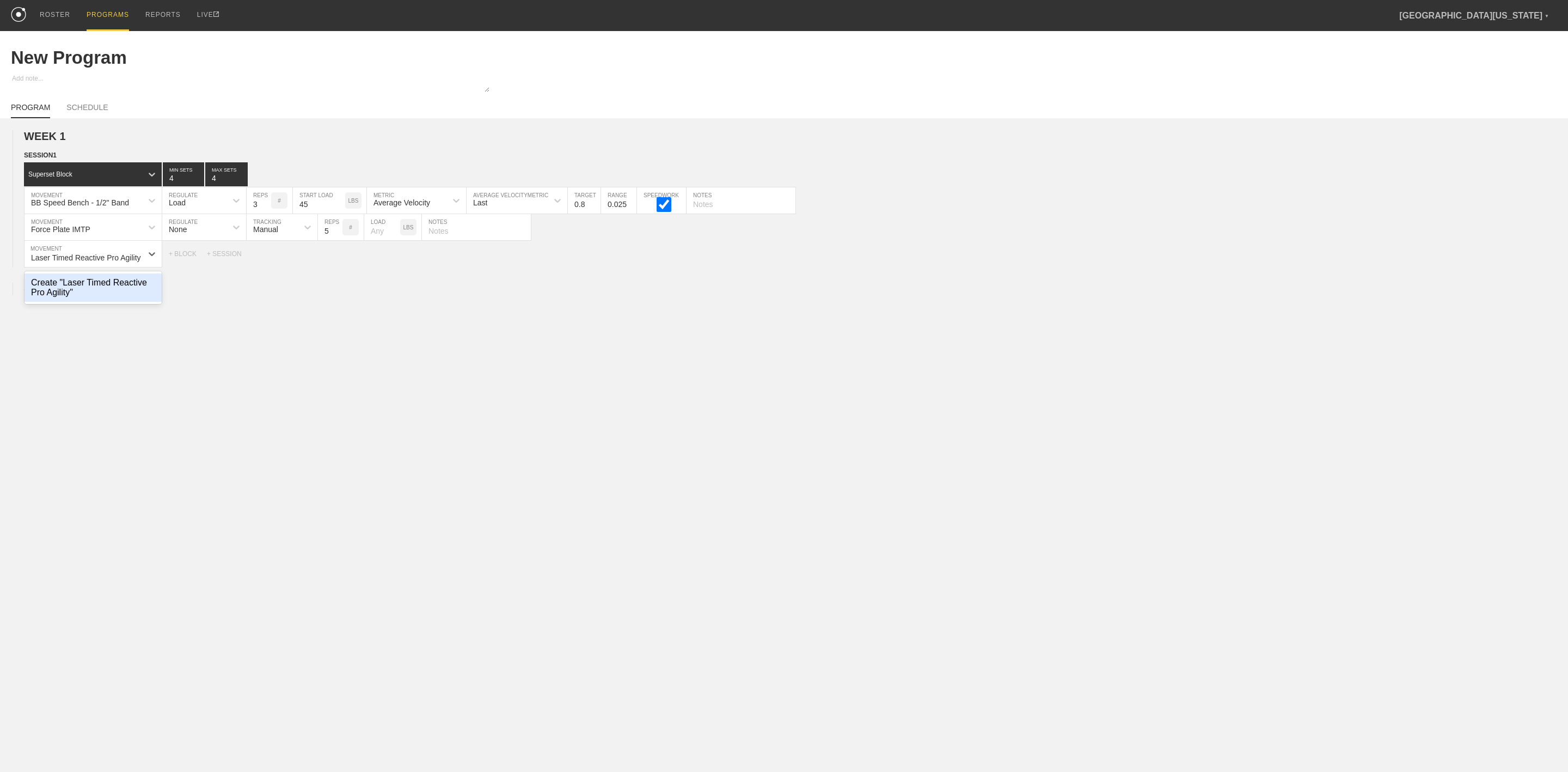
click at [104, 290] on div "Create "Laser Timed Reactive Pro Agility"" at bounding box center [93, 288] width 137 height 29
type input "Laser Timed Reactive Pro Agility"
click at [355, 350] on div "WEEK 1 DUPLICATE DELETE SESSION 1 Superset Block 4 MIN SETS 4 MAX SETS DUPLICAT…" at bounding box center [784, 297] width 1568 height 358
click at [1107, 273] on div "Select... MOVEMENT + MOVEMENT + BLOCK + SESSION" at bounding box center [784, 276] width 1568 height 18
click at [639, 334] on div "WEEK 1 DUPLICATE DELETE SESSION 1 Superset Block 4 MIN SETS 4 MAX SETS DUPLICAT…" at bounding box center [784, 297] width 1568 height 358
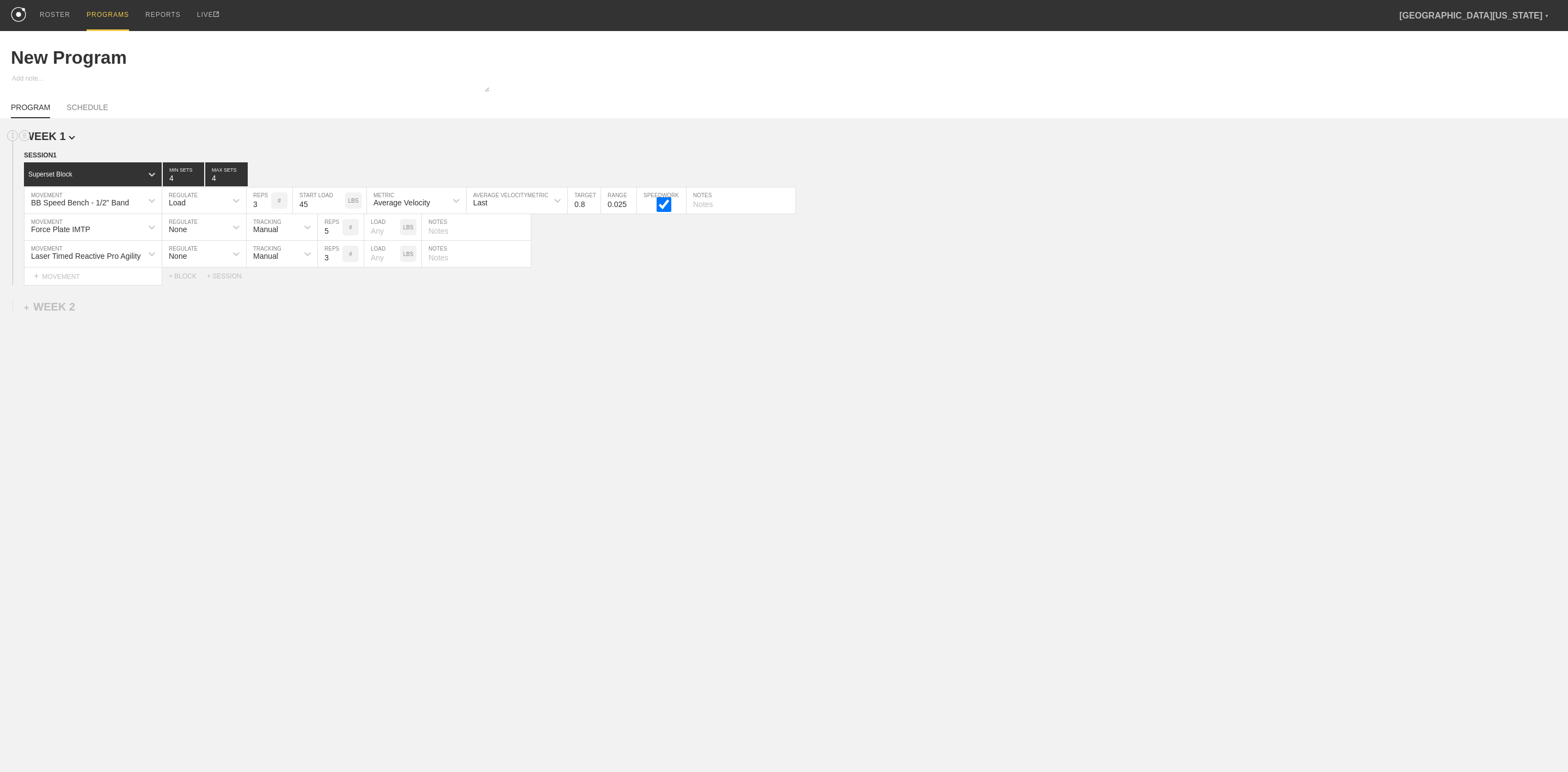
click at [422, 142] on h2 "WEEK 1" at bounding box center [796, 136] width 1544 height 12
click at [87, 110] on link "SCHEDULE" at bounding box center [87, 110] width 42 height 15
type textarea "x"
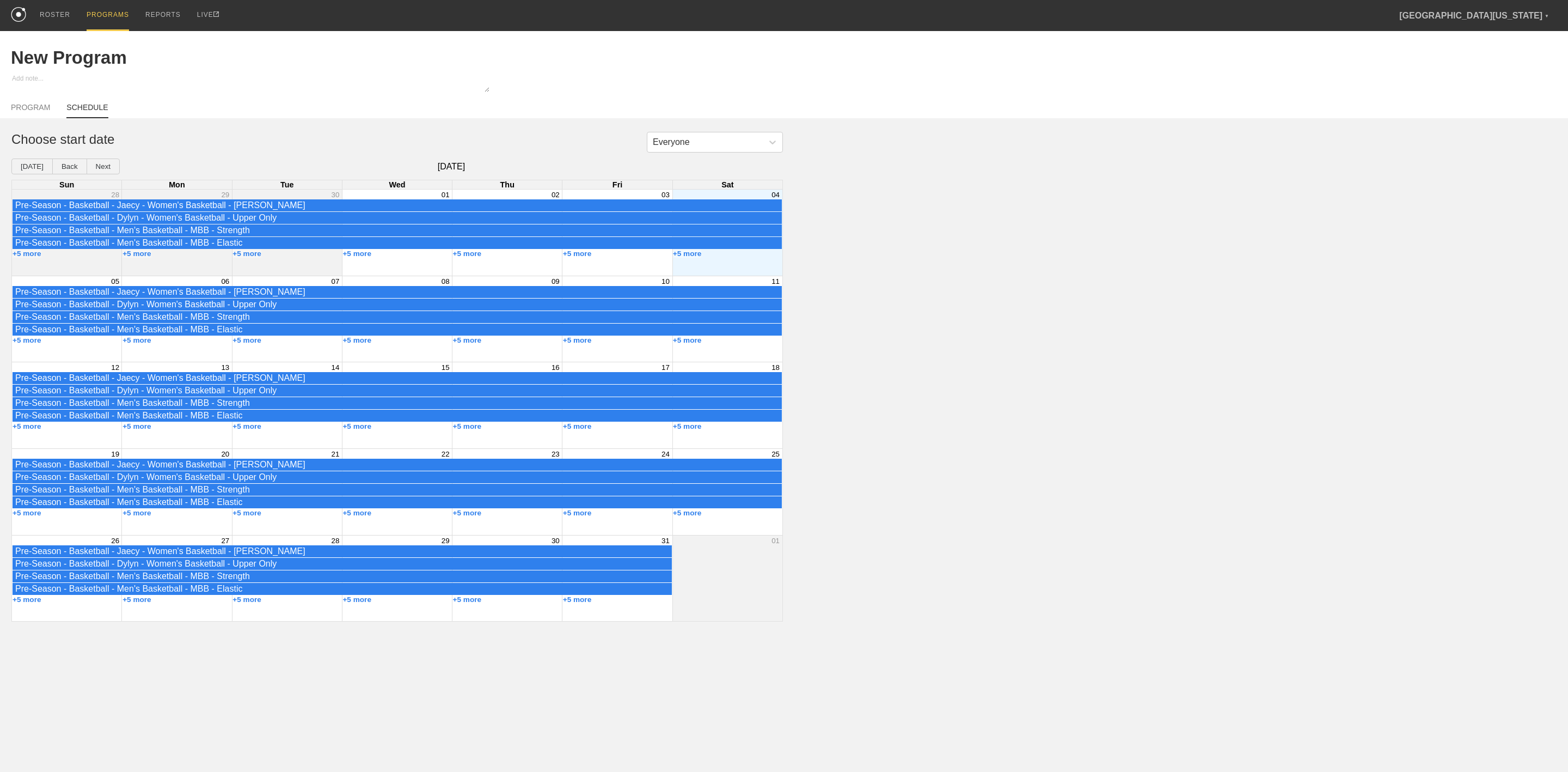
click at [201, 445] on div "Month View" at bounding box center [176, 405] width 110 height 86
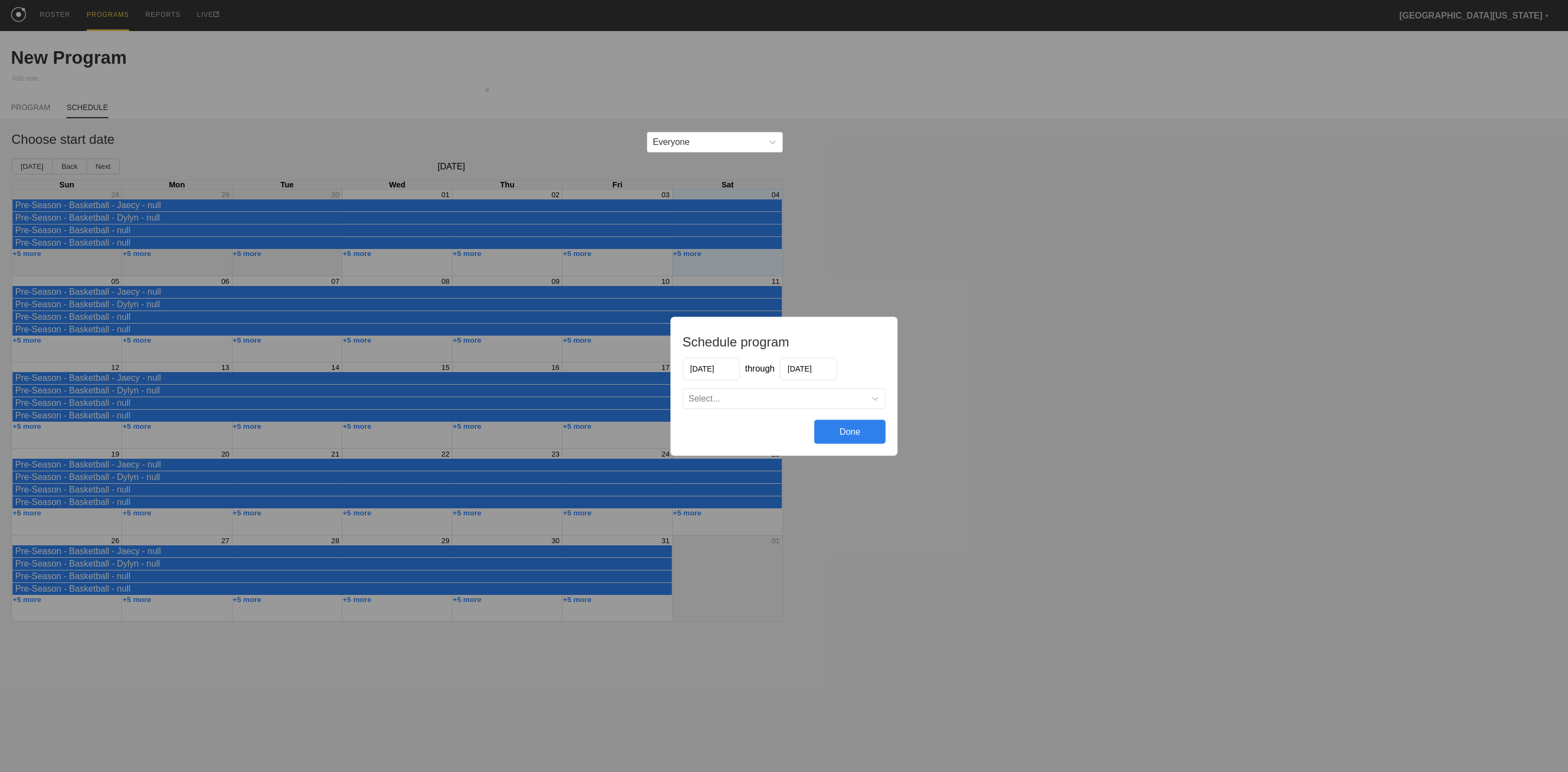
click at [710, 373] on input "[DATE]" at bounding box center [711, 368] width 57 height 23
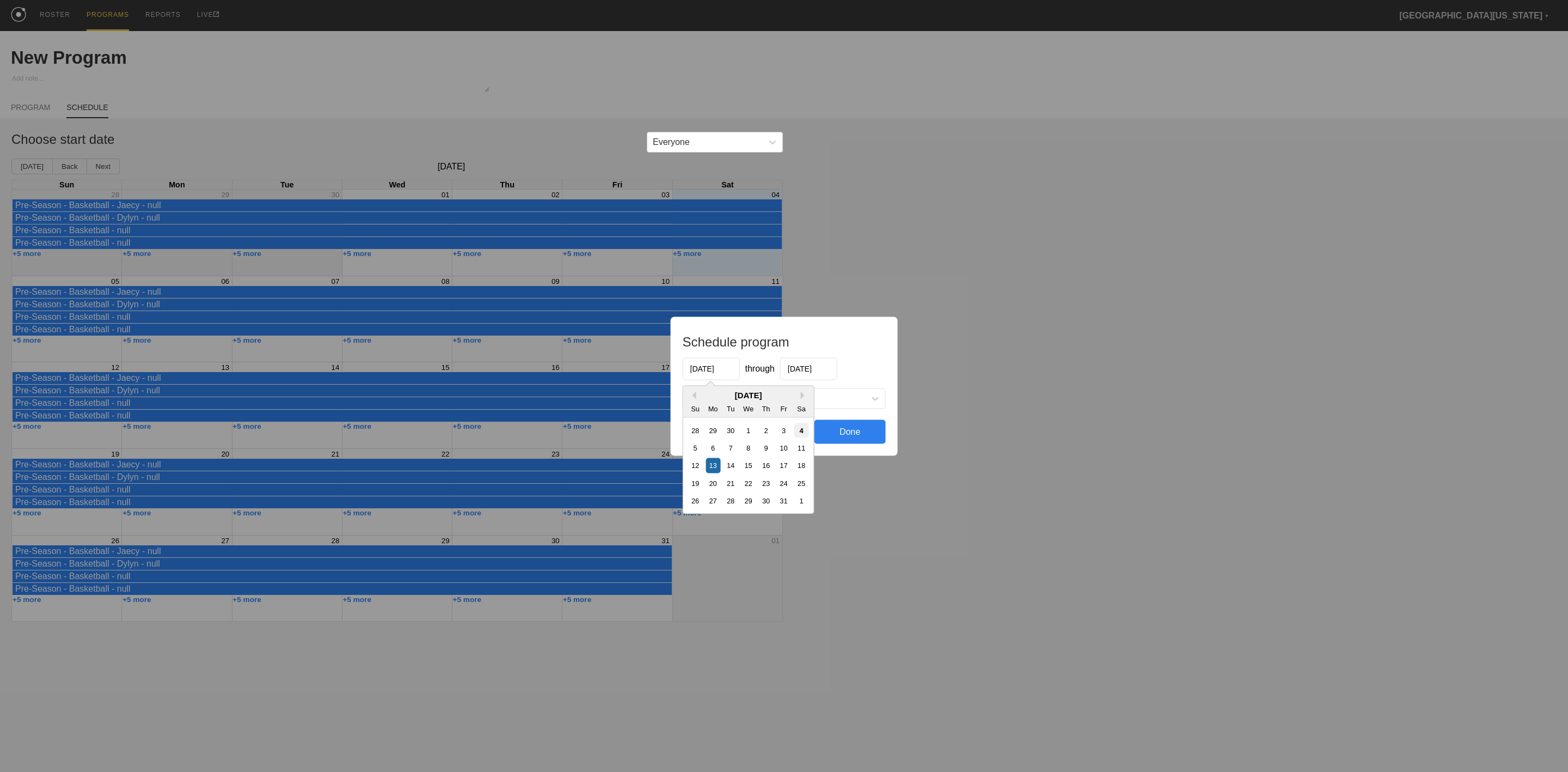
click at [805, 432] on div "4" at bounding box center [801, 430] width 15 height 15
type input "[DATE]"
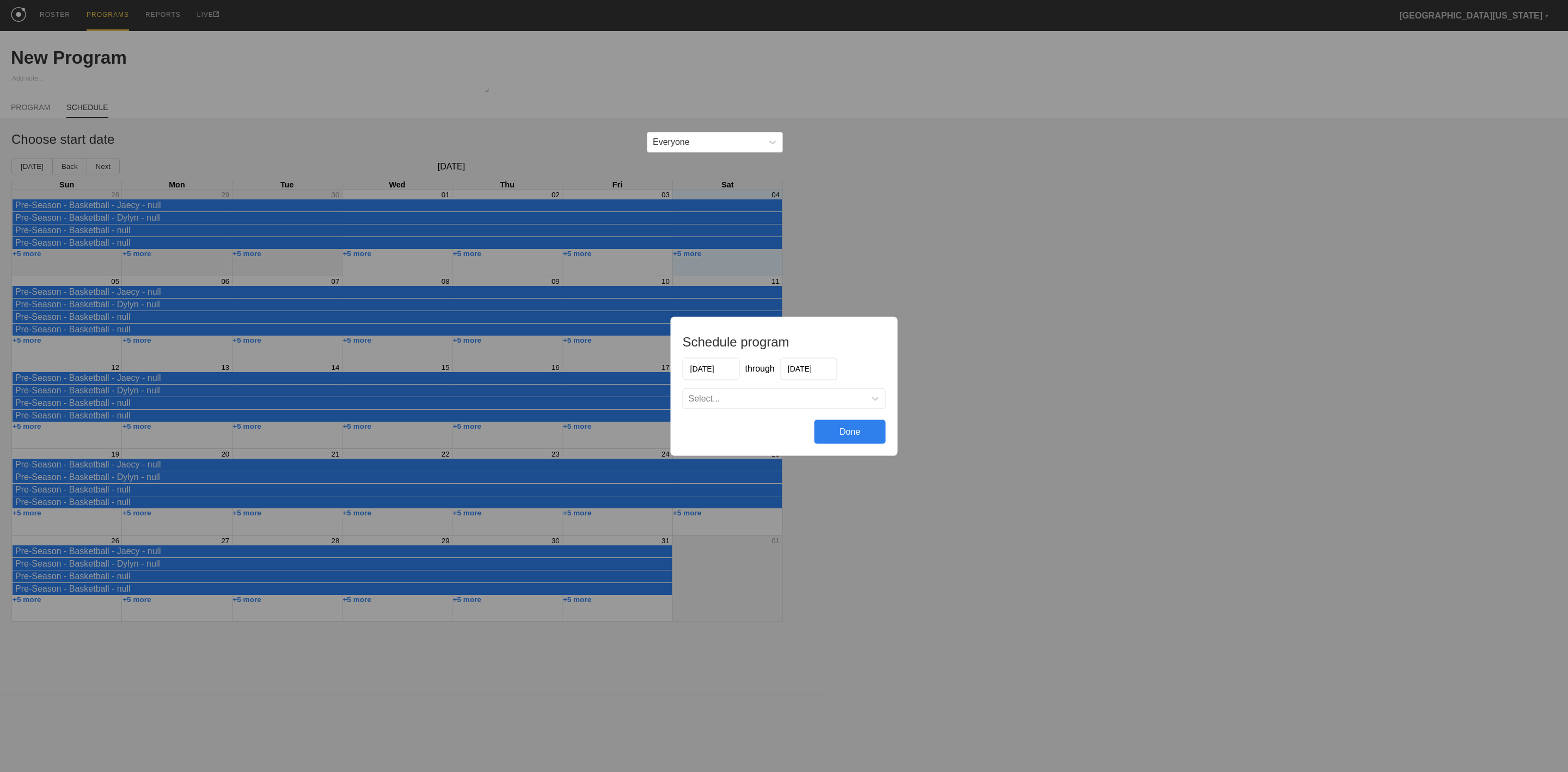
click at [856, 401] on div "Select..." at bounding box center [774, 398] width 183 height 11
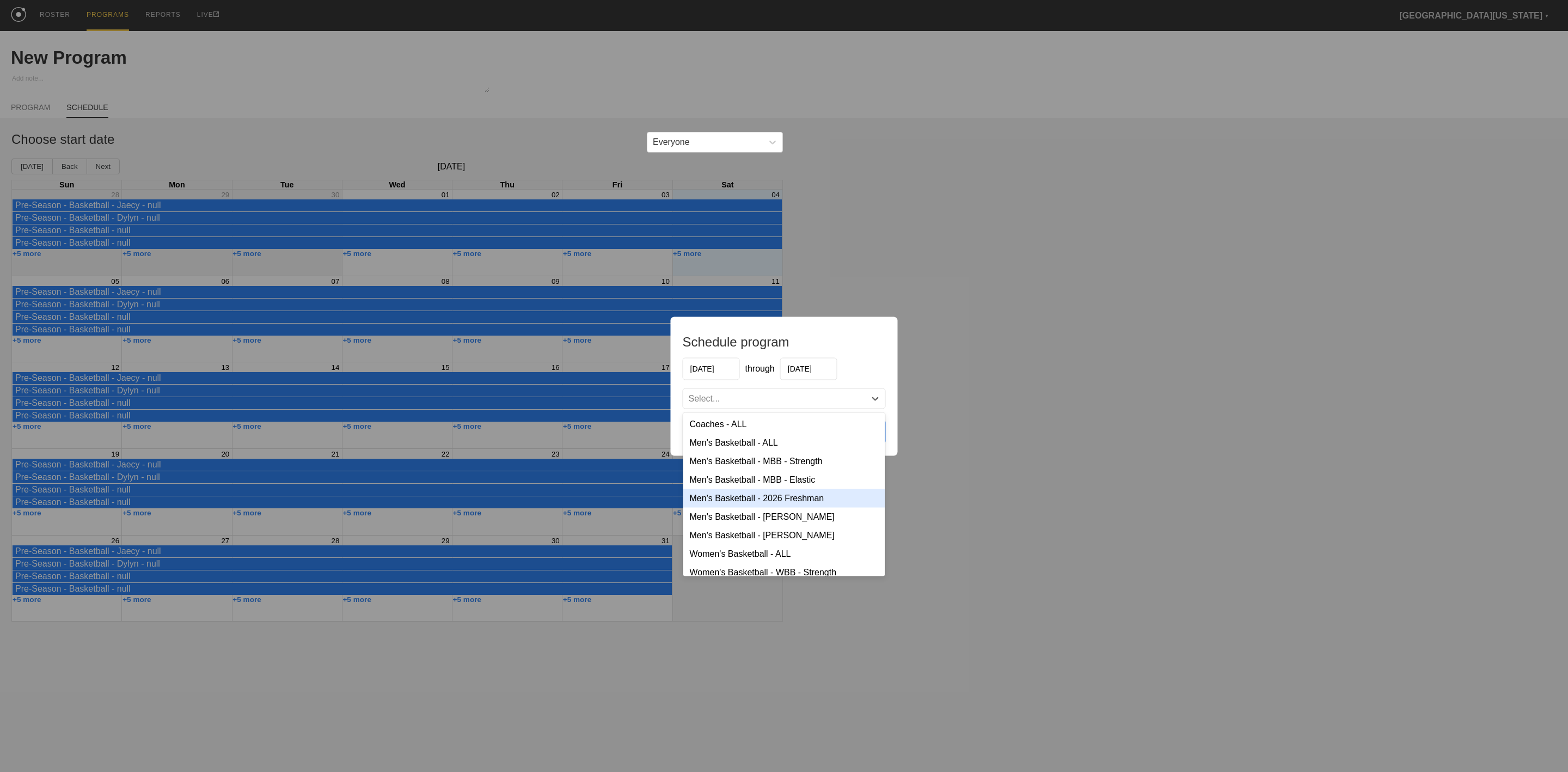
click at [780, 503] on div "Men's Basketball - 2026 Freshman" at bounding box center [784, 497] width 202 height 18
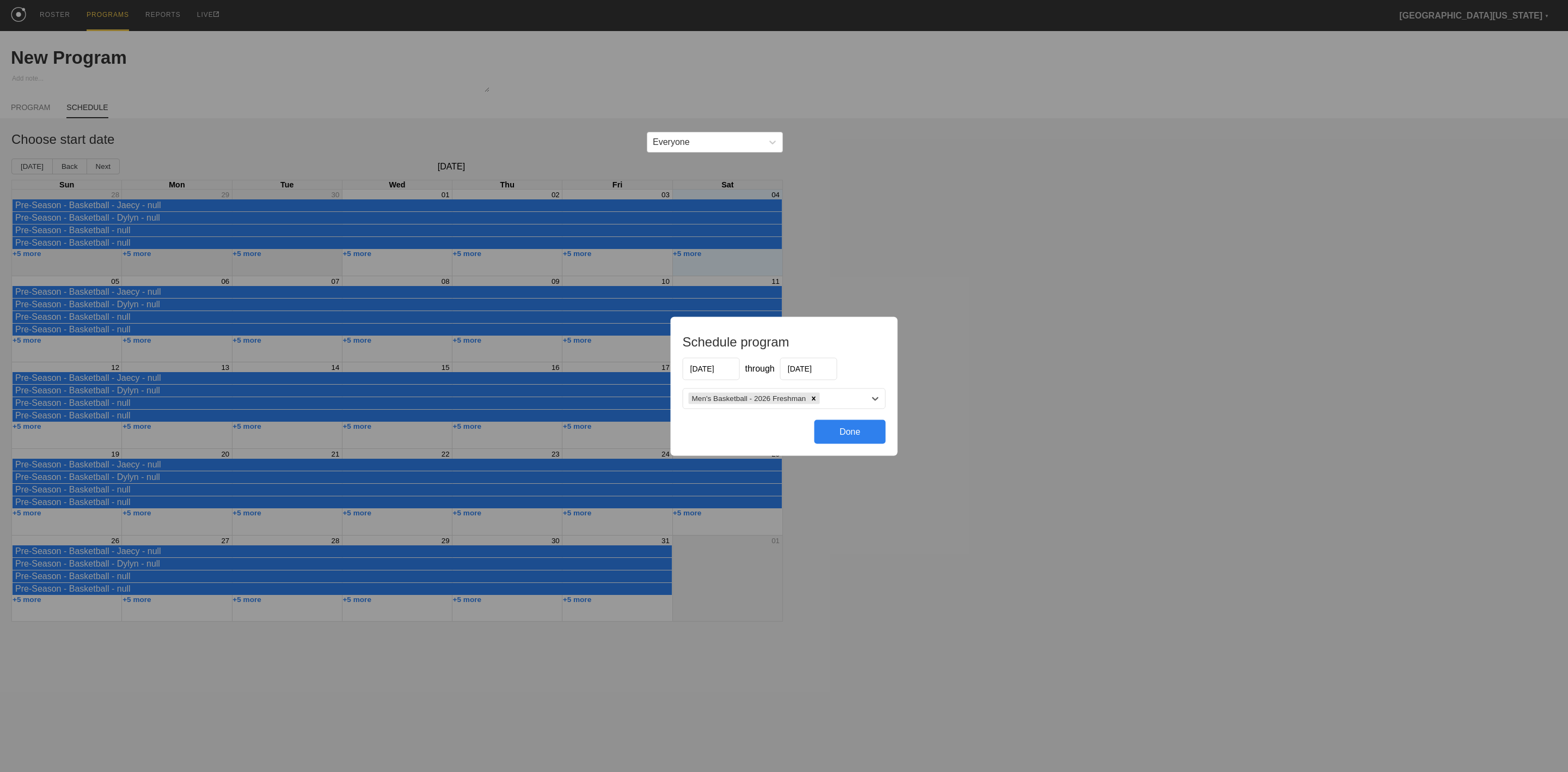
click at [858, 427] on div "Done" at bounding box center [850, 431] width 72 height 24
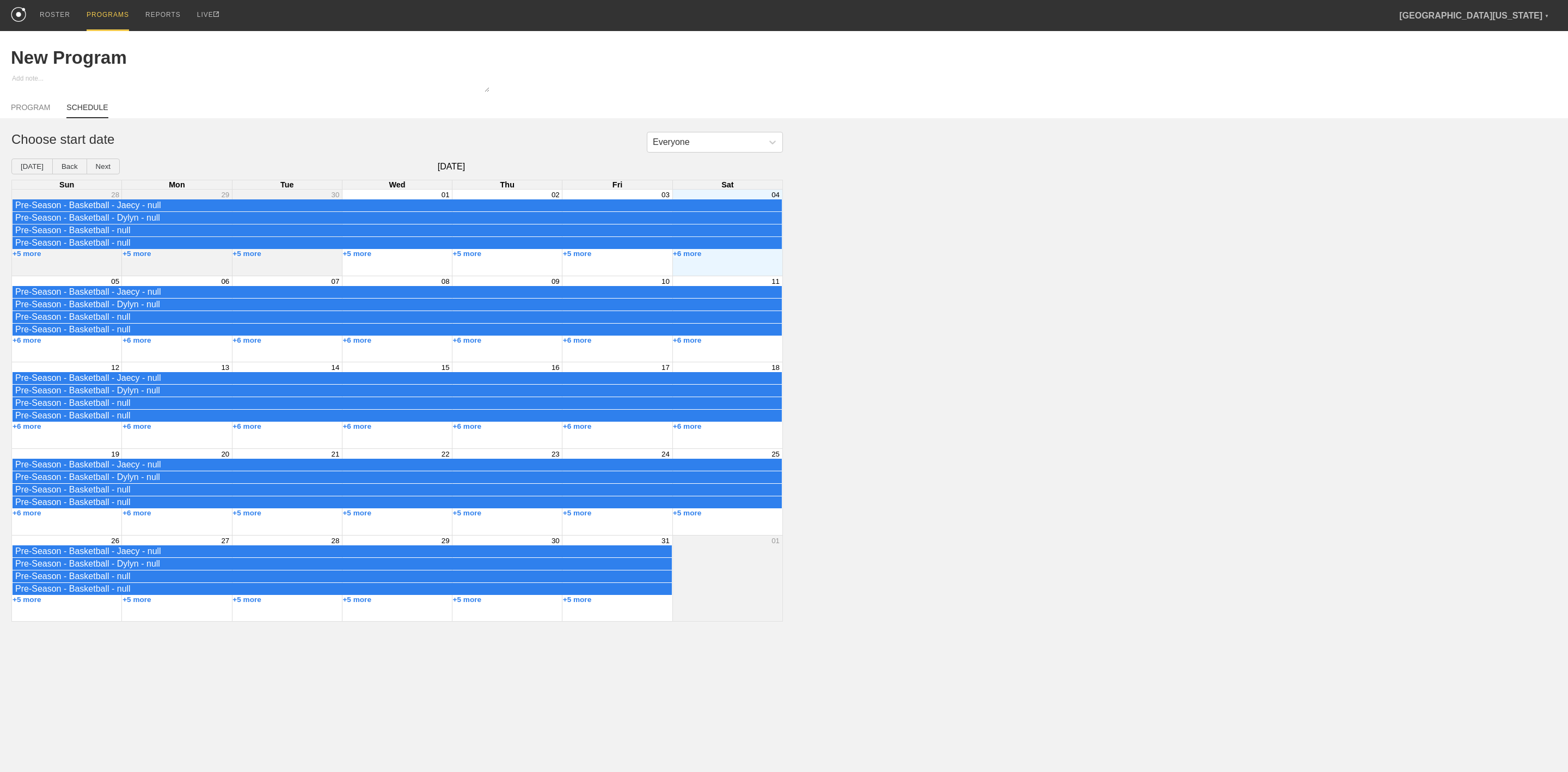
click at [1020, 242] on div "Everyone Choose start date [DATE] Back Next [DATE] Sun Mon Tue Wed Thu Fri Sat …" at bounding box center [784, 376] width 1568 height 490
click at [46, 15] on div "ROSTER" at bounding box center [55, 16] width 31 height 31
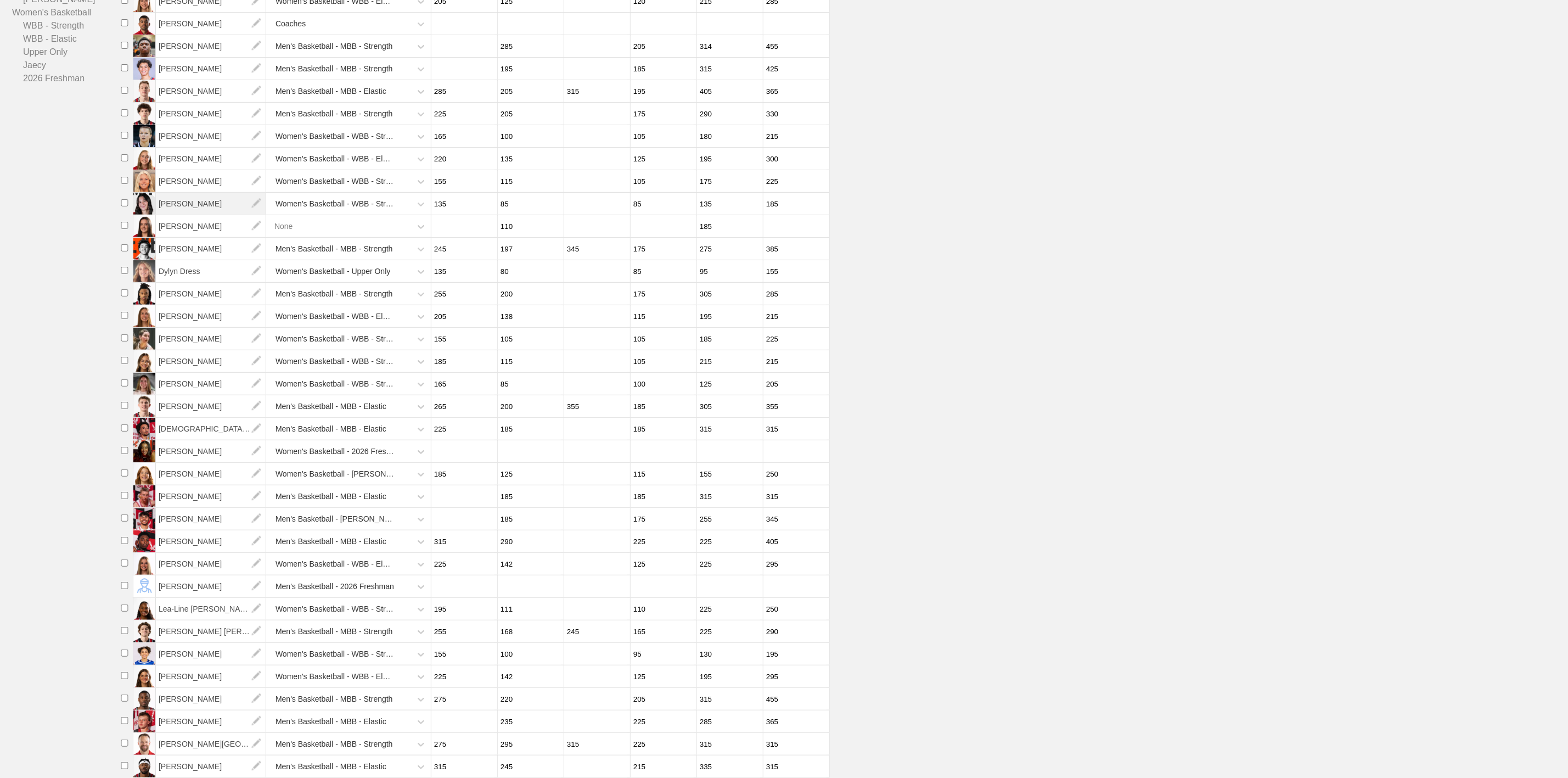
scroll to position [234, 0]
click at [188, 580] on span "[PERSON_NAME]" at bounding box center [211, 586] width 111 height 22
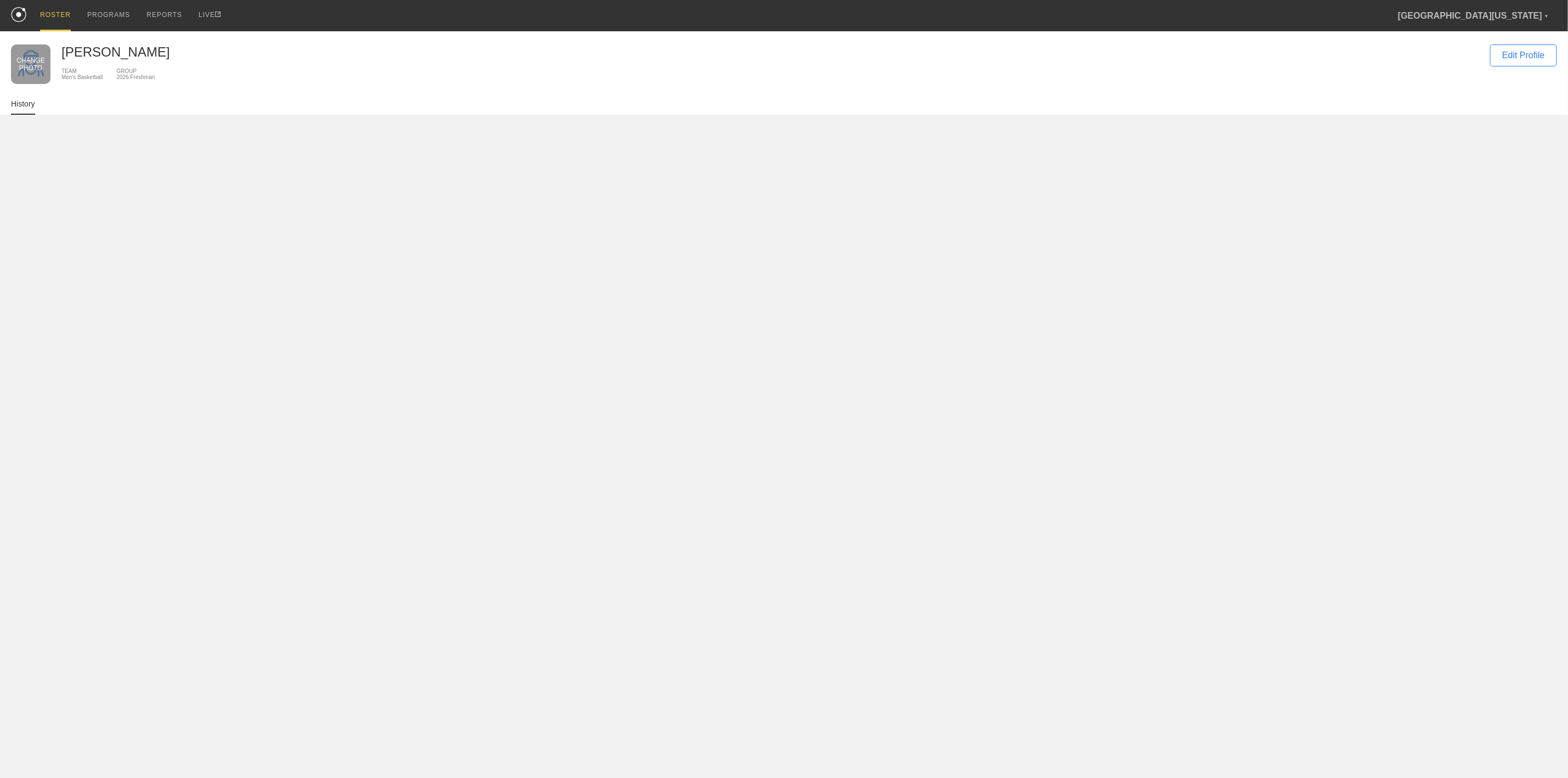
click at [19, 56] on div "CHANGE PHOTO" at bounding box center [30, 64] width 28 height 15
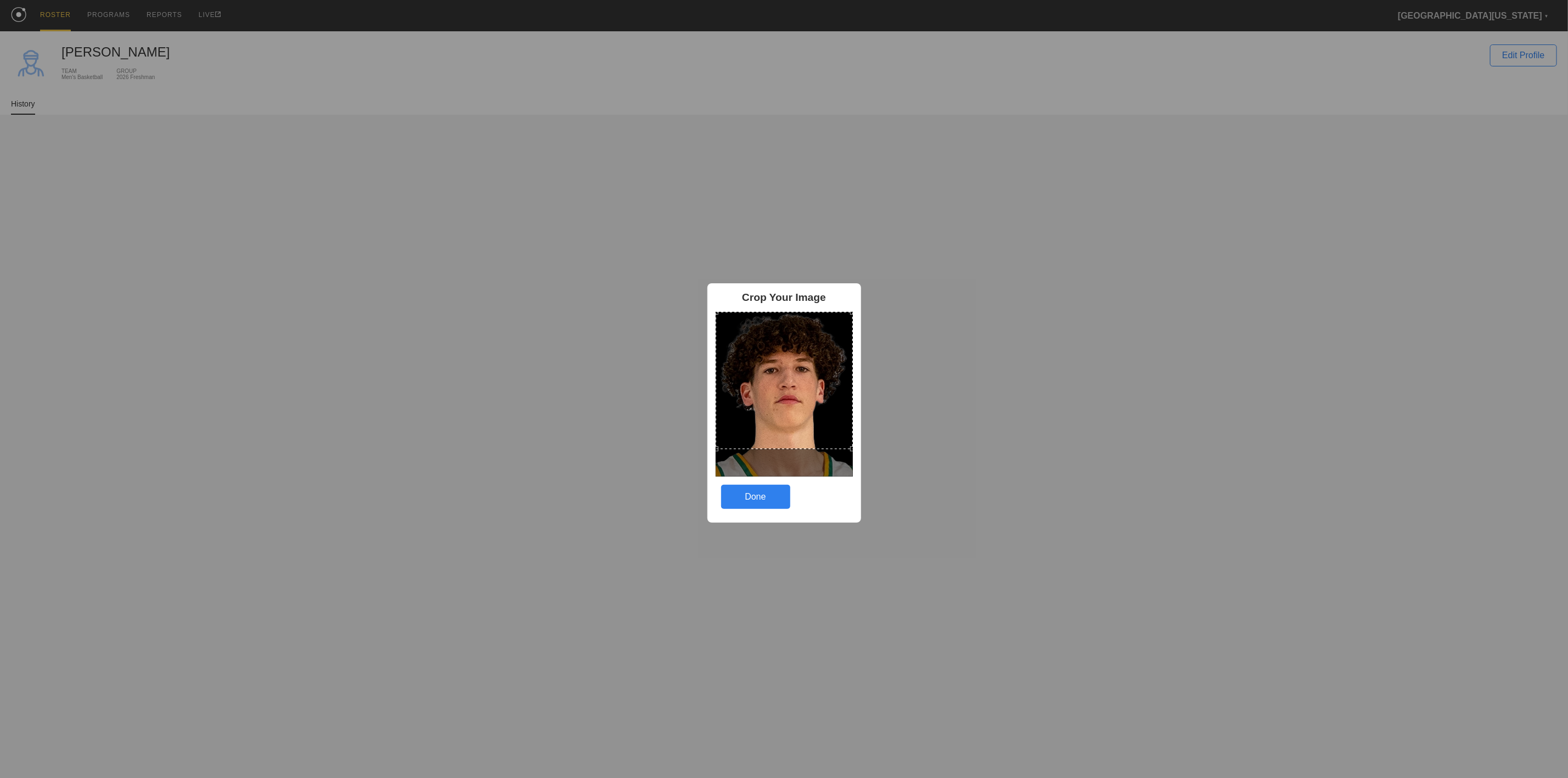
drag, startPoint x: 733, startPoint y: 329, endPoint x: 865, endPoint y: 481, distance: 201.3
click at [884, 529] on div "Crop Your Image Done" at bounding box center [784, 389] width 1568 height 778
click at [767, 494] on div "Done" at bounding box center [755, 496] width 69 height 24
